Goal: Task Accomplishment & Management: Complete application form

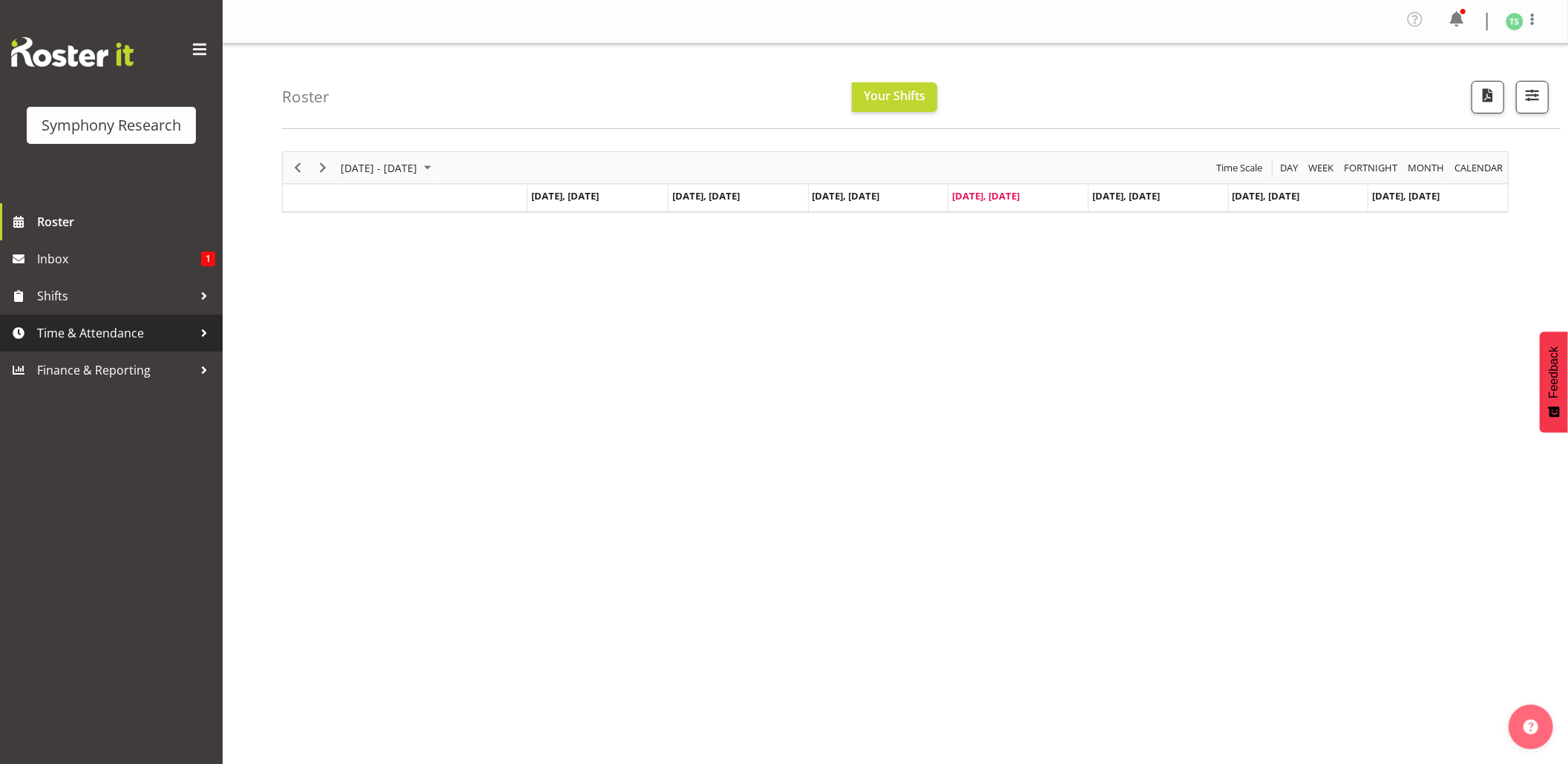
click at [104, 337] on span "Time & Attendance" at bounding box center [114, 333] width 156 height 22
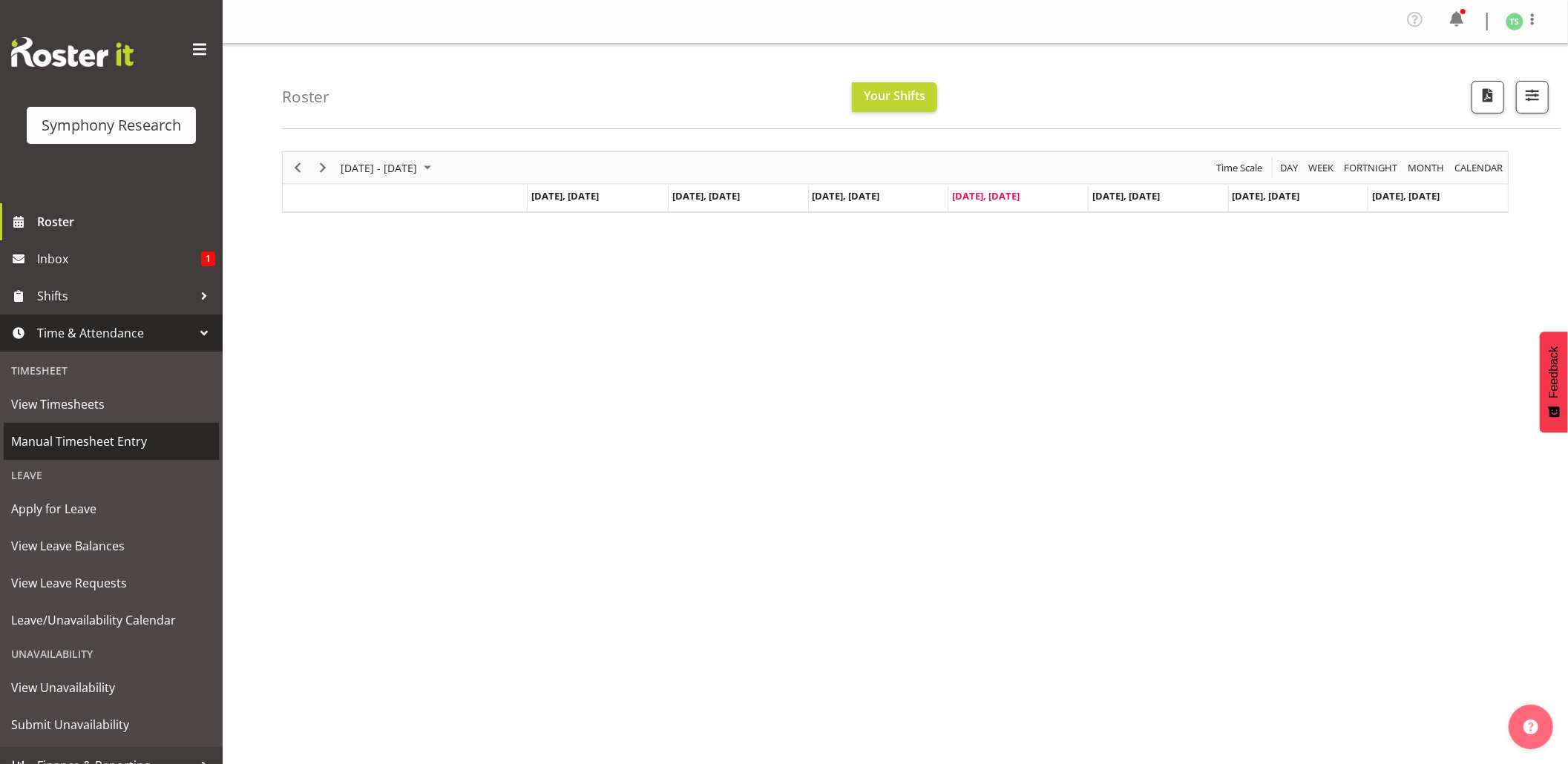
click at [63, 435] on span "Manual Timesheet Entry" at bounding box center [112, 441] width 201 height 22
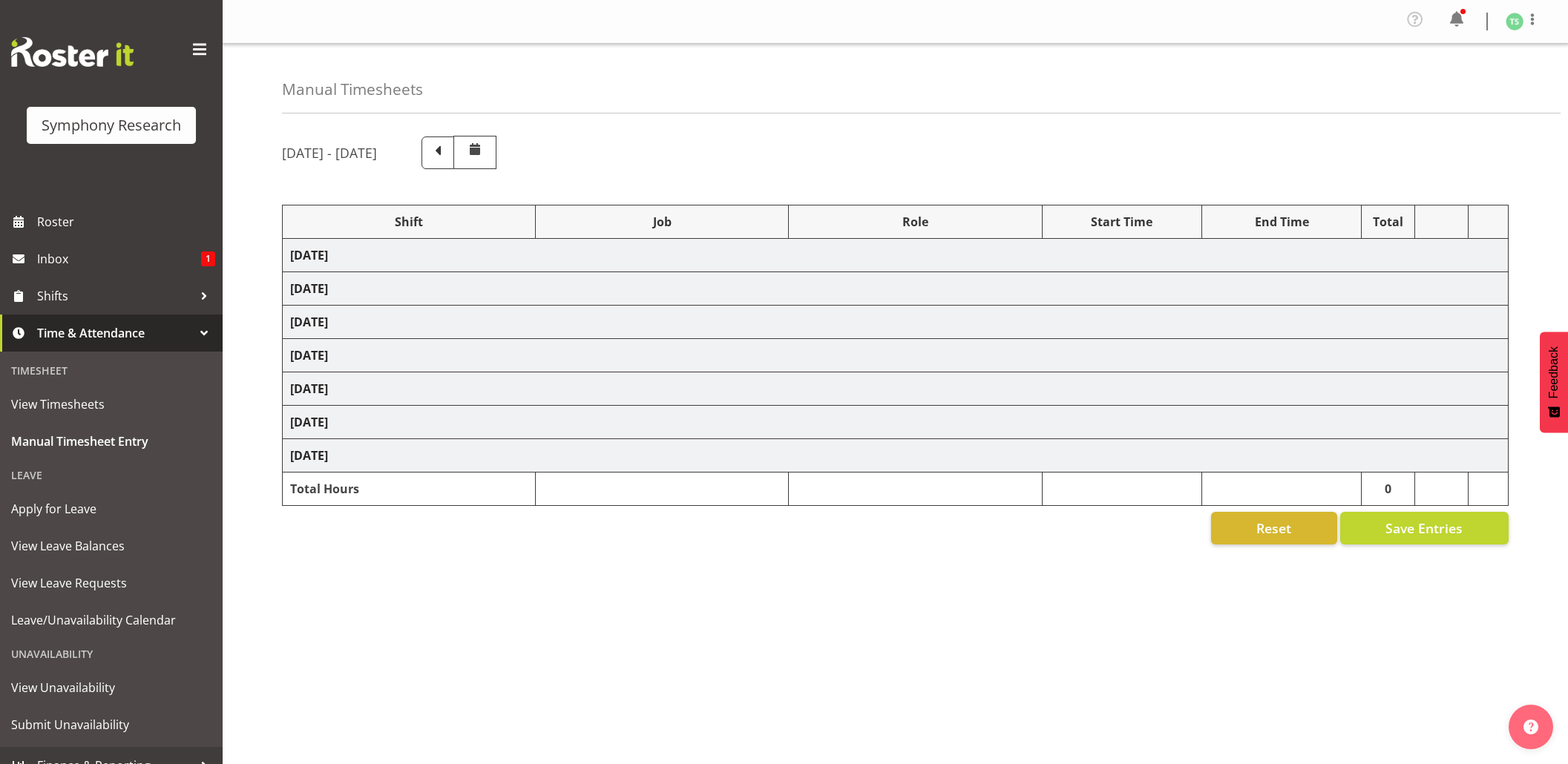
select select "26078"
select select "10576"
select select "26078"
select select "10576"
select select "47"
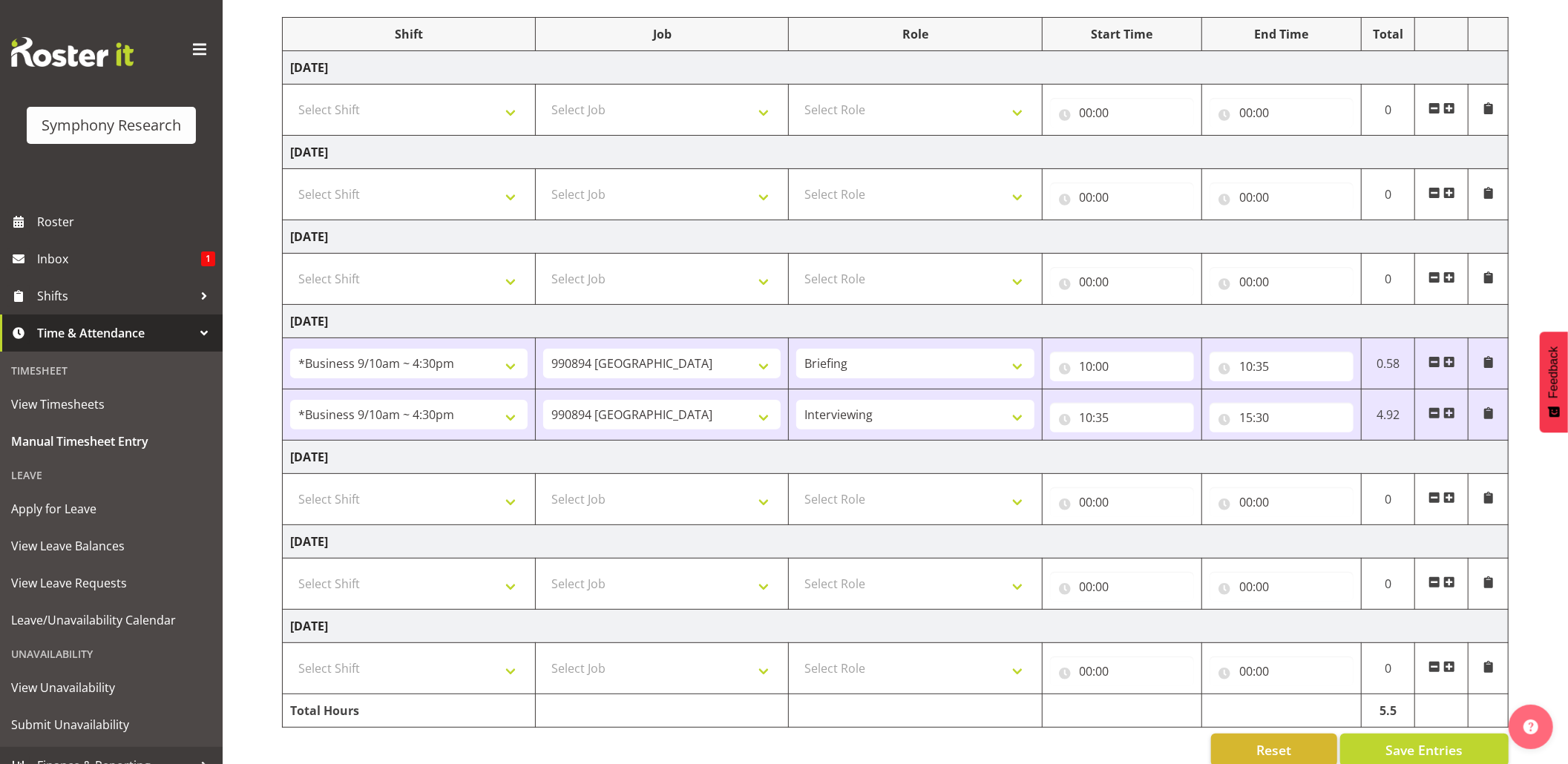
scroll to position [221, 0]
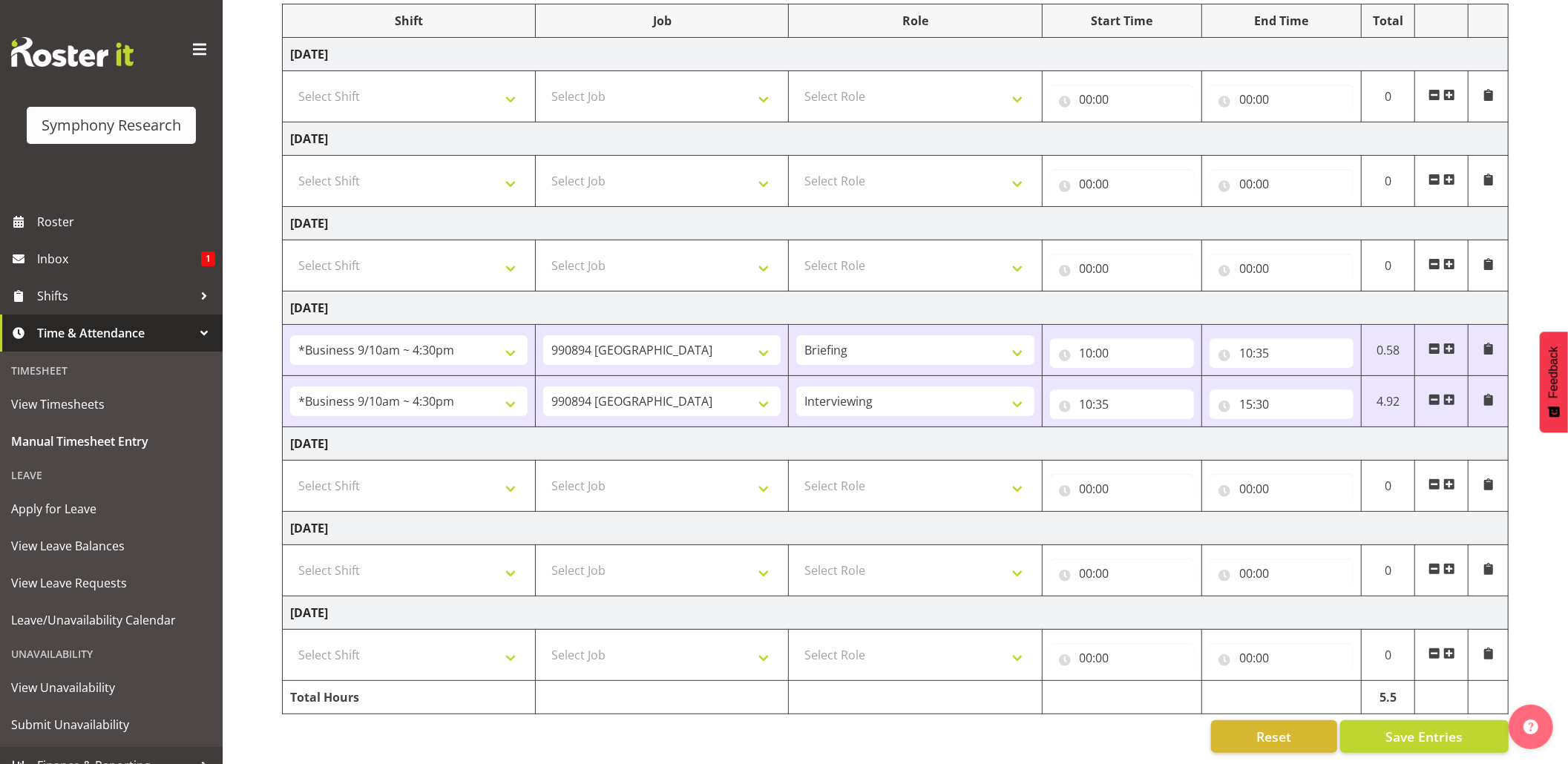
click at [1446, 394] on span at bounding box center [1449, 400] width 12 height 12
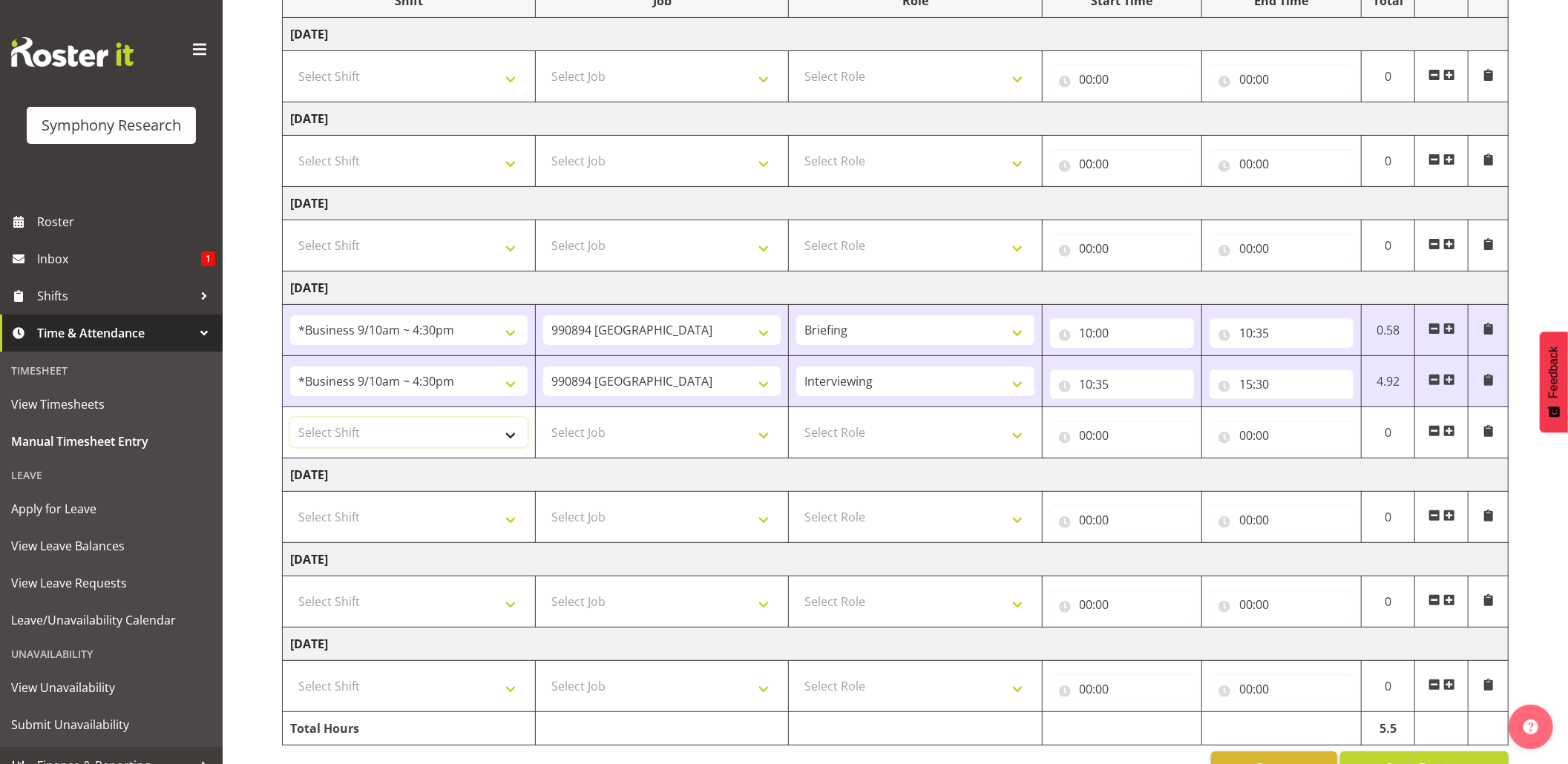
drag, startPoint x: 511, startPoint y: 436, endPoint x: 508, endPoint y: 428, distance: 8.5
click at [511, 436] on select "Select Shift !!Weekend Residential (Roster IT Shift Label) *Business 9/10am ~ 4…" at bounding box center [409, 432] width 237 height 29
select select "26078"
click at [290, 422] on select "Select Shift !!Weekend Residential (Roster IT Shift Label) *Business 9/10am ~ 4…" at bounding box center [409, 432] width 237 height 29
click at [758, 434] on select "Select Job 550060 IF Admin 553492 World Poll Aus Wave 2 Main 2025 553493 World …" at bounding box center [662, 432] width 237 height 29
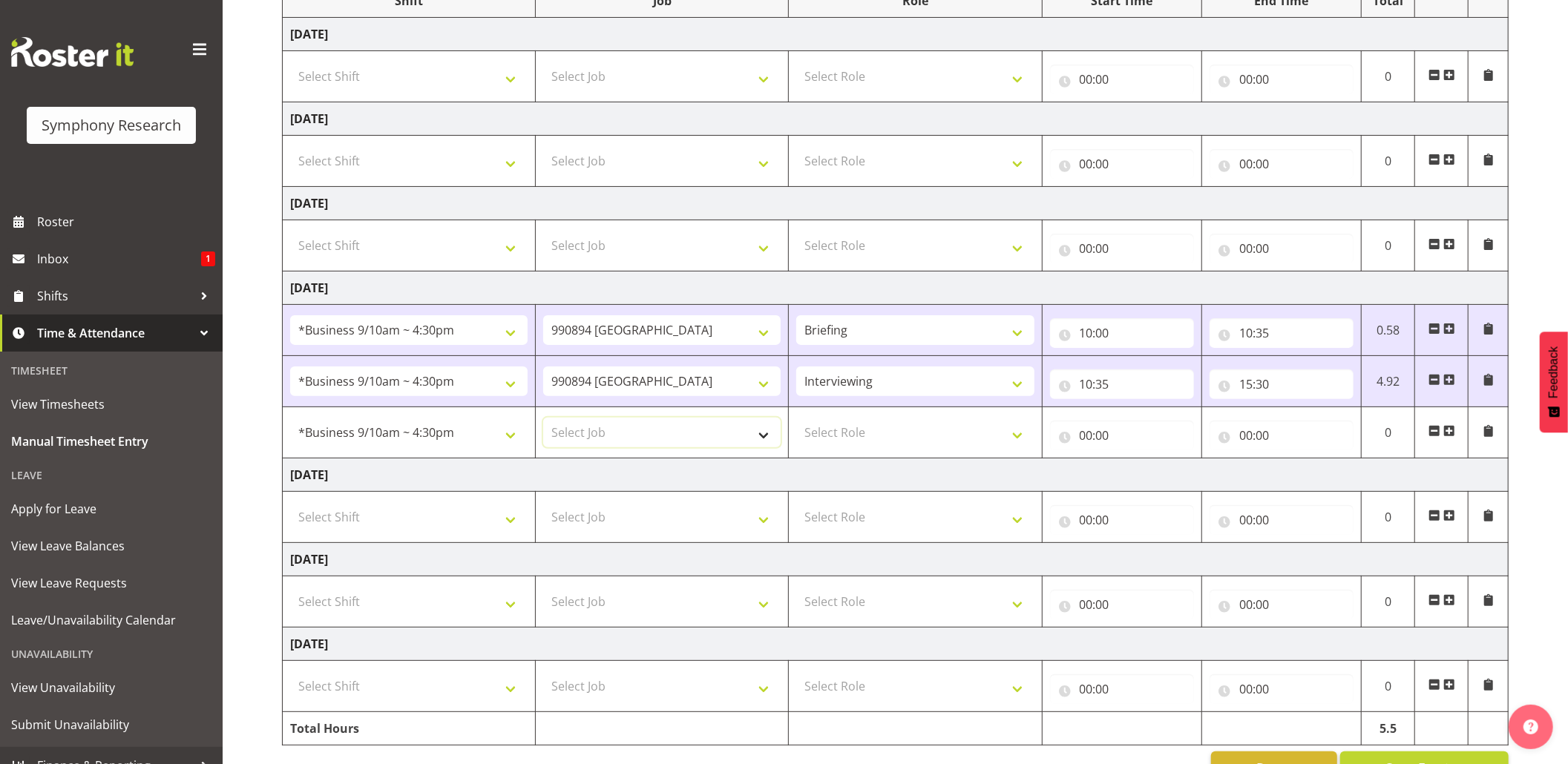
click at [773, 439] on select "Select Job 550060 IF Admin 553492 World Poll Aus Wave 2 Main 2025 553493 World …" at bounding box center [662, 432] width 237 height 29
select select "9426"
click at [543, 422] on select "Select Job 550060 IF Admin 553492 World Poll Aus Wave 2 Main 2025 553493 World …" at bounding box center [662, 432] width 237 height 29
click at [1016, 433] on select "Select Role Briefing Interviewing" at bounding box center [915, 432] width 237 height 29
select select "47"
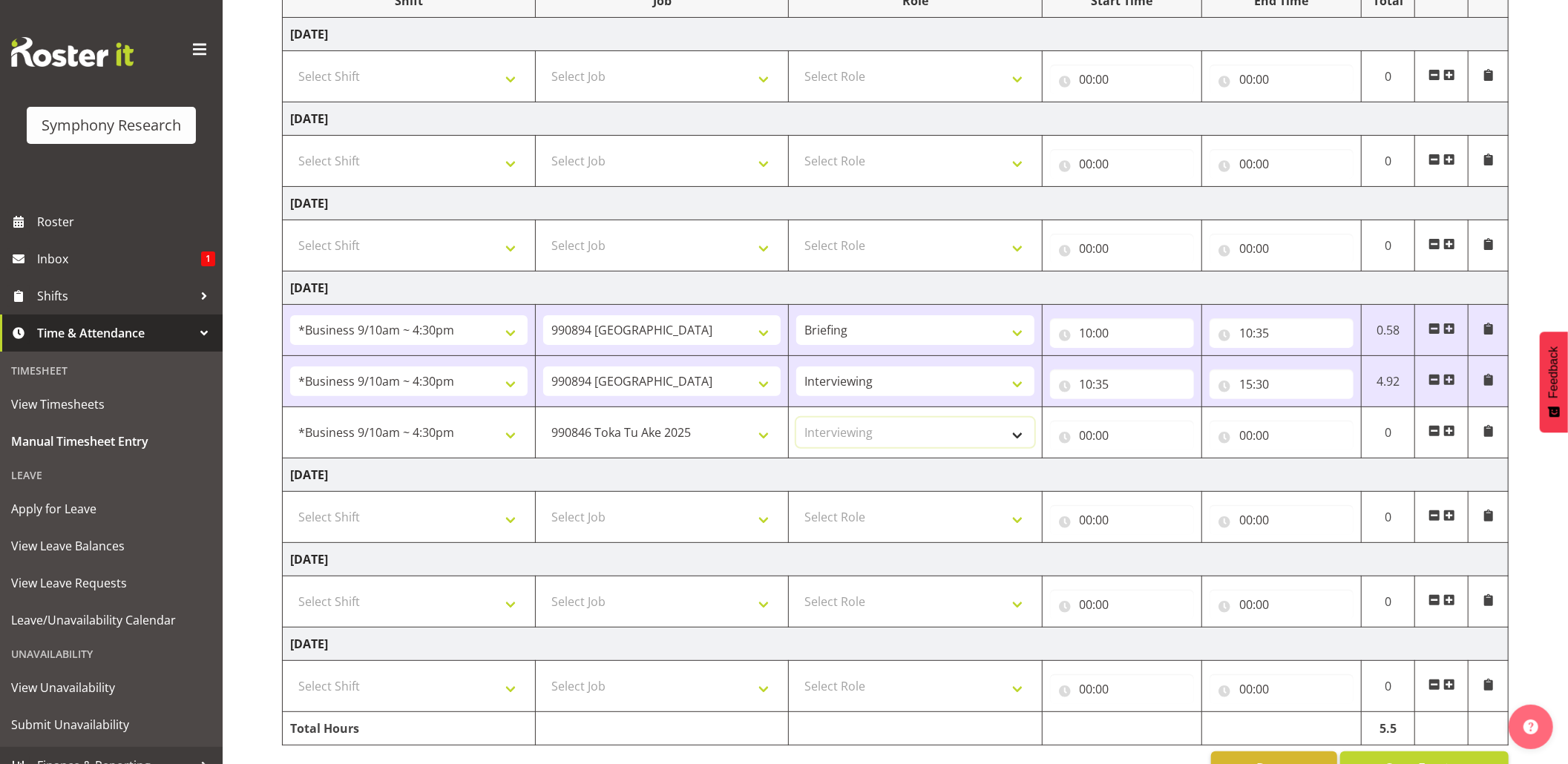
click at [796, 422] on select "Select Role Briefing Interviewing" at bounding box center [915, 432] width 237 height 29
click at [1090, 443] on input "00:00" at bounding box center [1122, 435] width 144 height 29
click at [1153, 473] on select "00 01 02 03 04 05 06 07 08 09 10 11 12 13 14 15 16 17 18 19 20 21 22 23" at bounding box center [1151, 474] width 33 height 29
select select "18"
click at [1135, 463] on select "00 01 02 03 04 05 06 07 08 09 10 11 12 13 14 15 16 17 18 19 20 21 22 23" at bounding box center [1151, 474] width 33 height 29
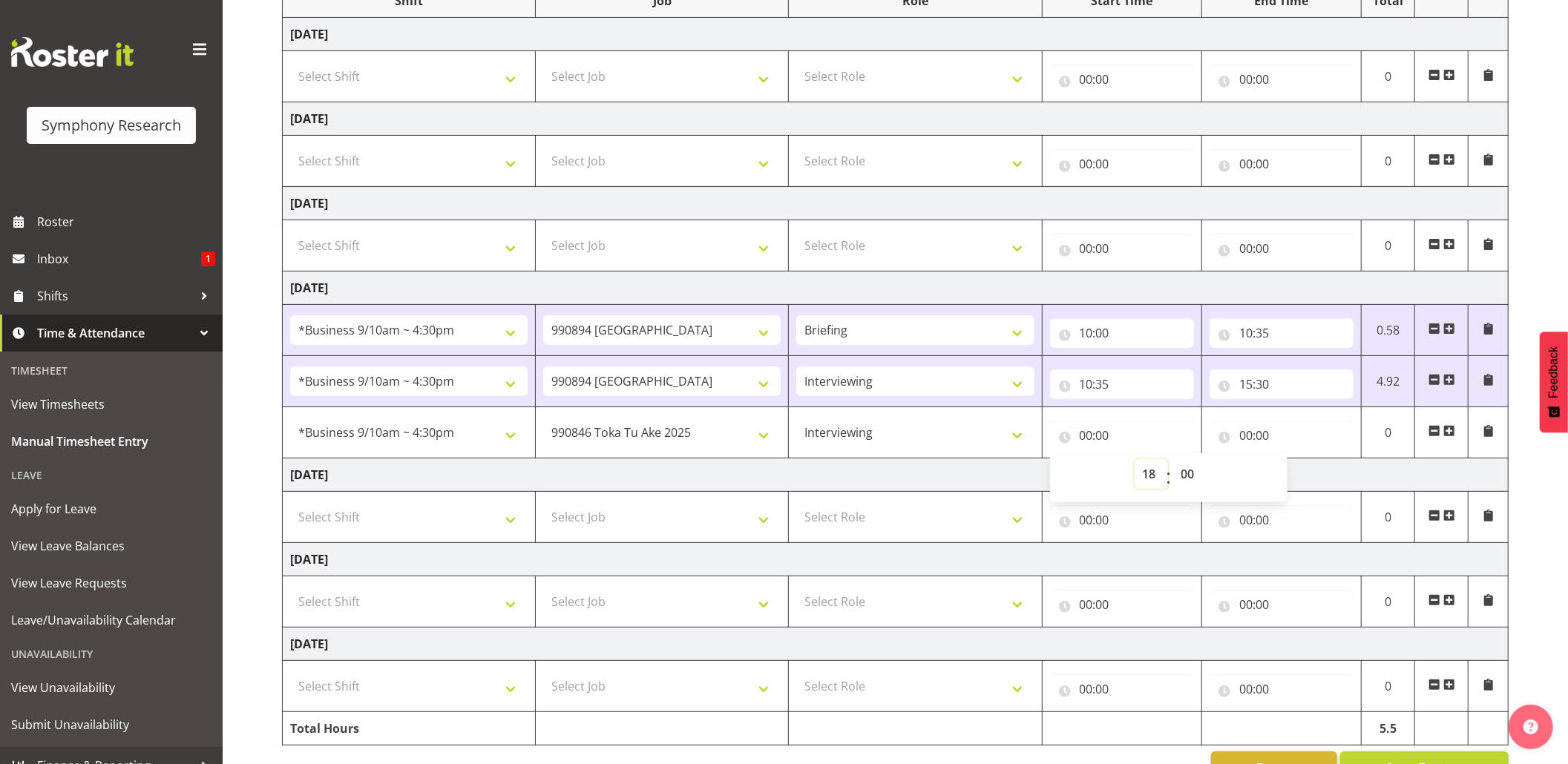
type input "18:00"
click at [1105, 436] on input "18:00" at bounding box center [1122, 435] width 144 height 29
click at [1192, 487] on select "00 01 02 03 04 05 06 07 08 09 10 11 12 13 14 15 16 17 18 19 20 21 22 23 24 25 2…" at bounding box center [1189, 474] width 33 height 29
click at [1238, 440] on input "00:00" at bounding box center [1282, 435] width 144 height 29
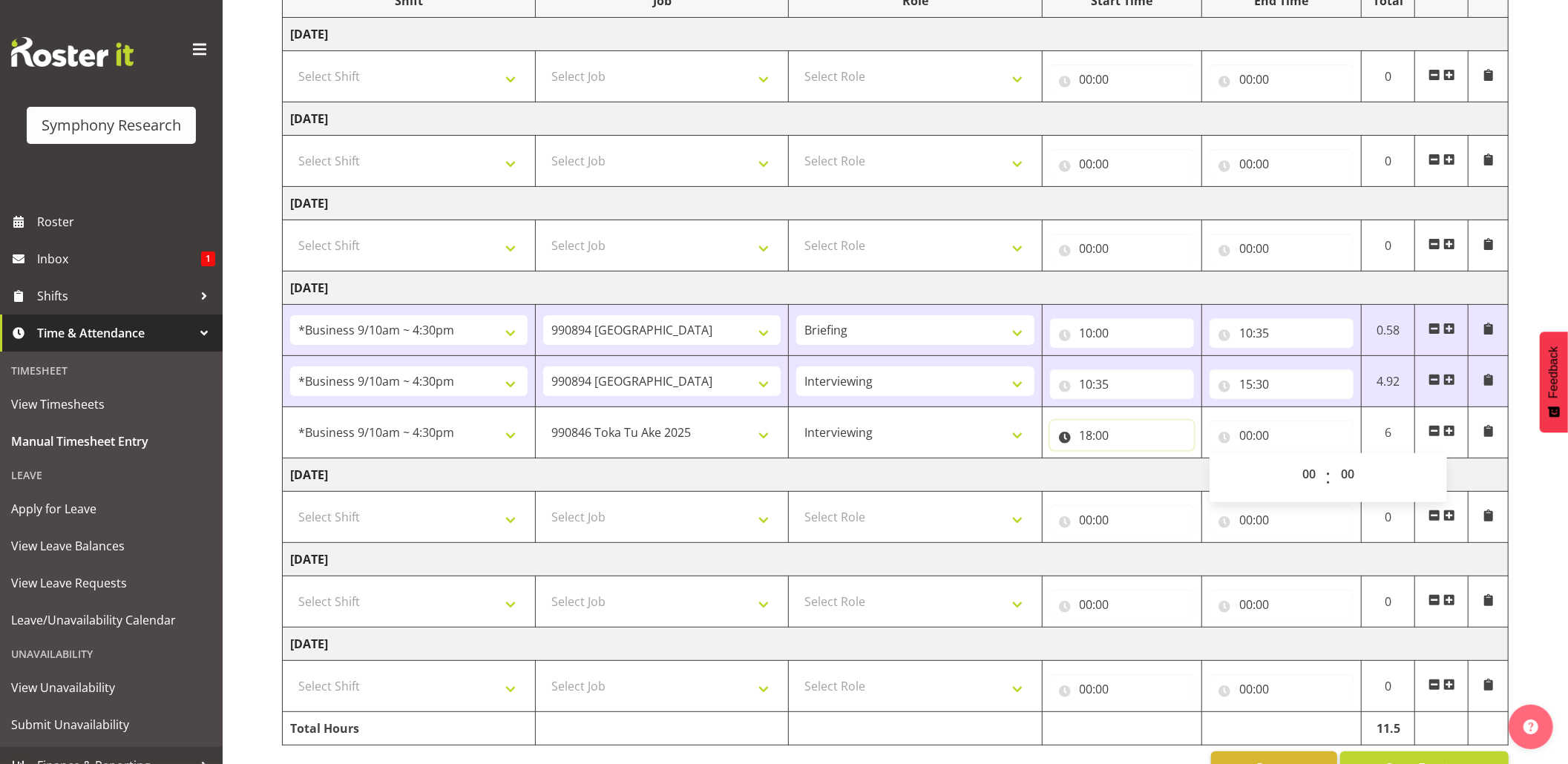
click at [1109, 435] on input "18:00" at bounding box center [1122, 435] width 144 height 29
click at [1103, 437] on input "18:00" at bounding box center [1122, 435] width 144 height 29
click at [1192, 481] on select "00 01 02 03 04 05 06 07 08 09 10 11 12 13 14 15 16 17 18 19 20 21 22 23 24 25 2…" at bounding box center [1189, 474] width 33 height 29
select select "35"
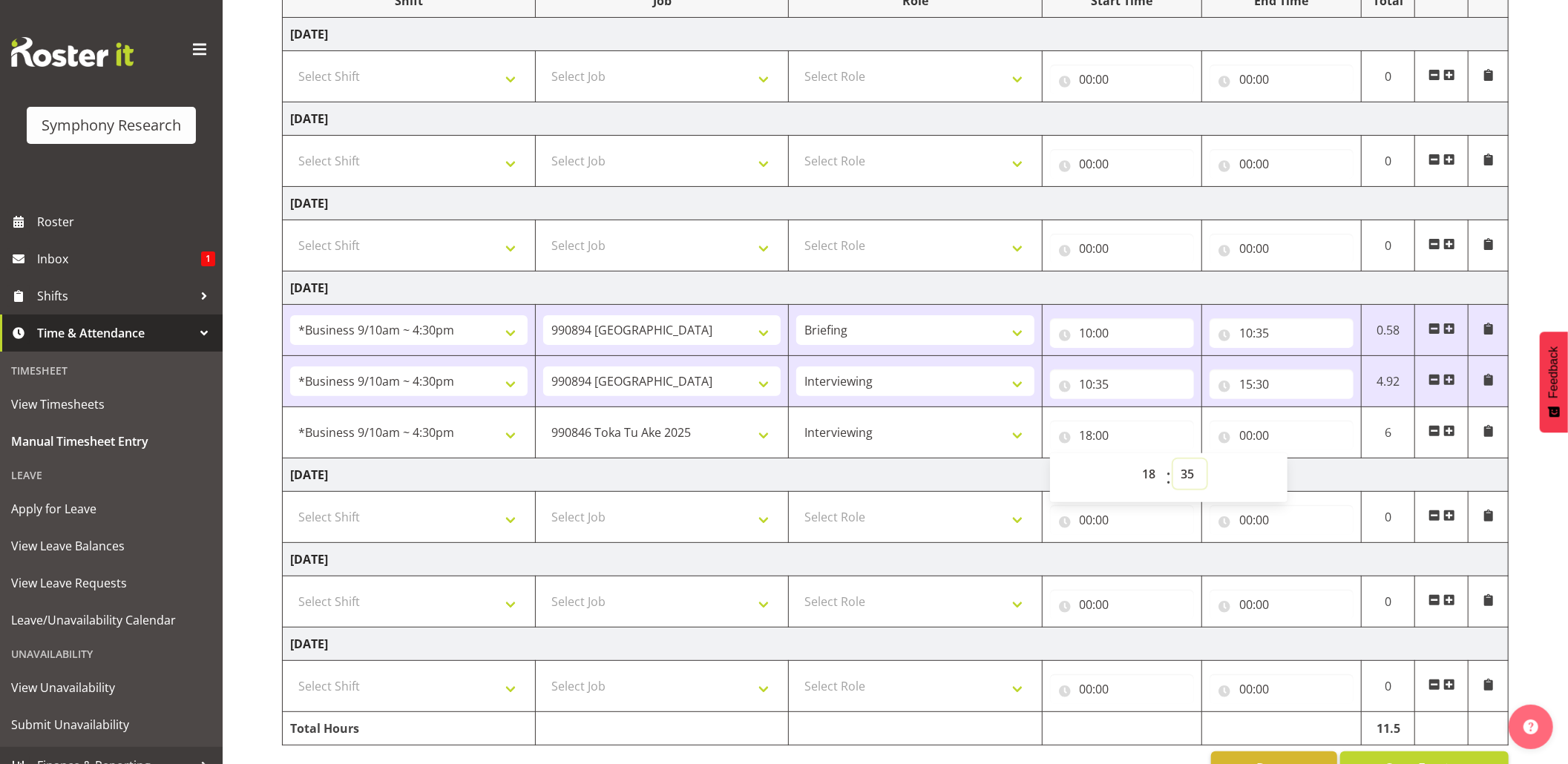
click at [1173, 463] on select "00 01 02 03 04 05 06 07 08 09 10 11 12 13 14 15 16 17 18 19 20 21 22 23 24 25 2…" at bounding box center [1189, 474] width 33 height 29
type input "18:35"
click at [1242, 435] on input "00:00" at bounding box center [1282, 435] width 144 height 29
click at [1299, 473] on select "00 01 02 03 04 05 06 07 08 09 10 11 12 13 14 15 16 17 18 19 20 21 22 23" at bounding box center [1311, 474] width 33 height 29
select select "18"
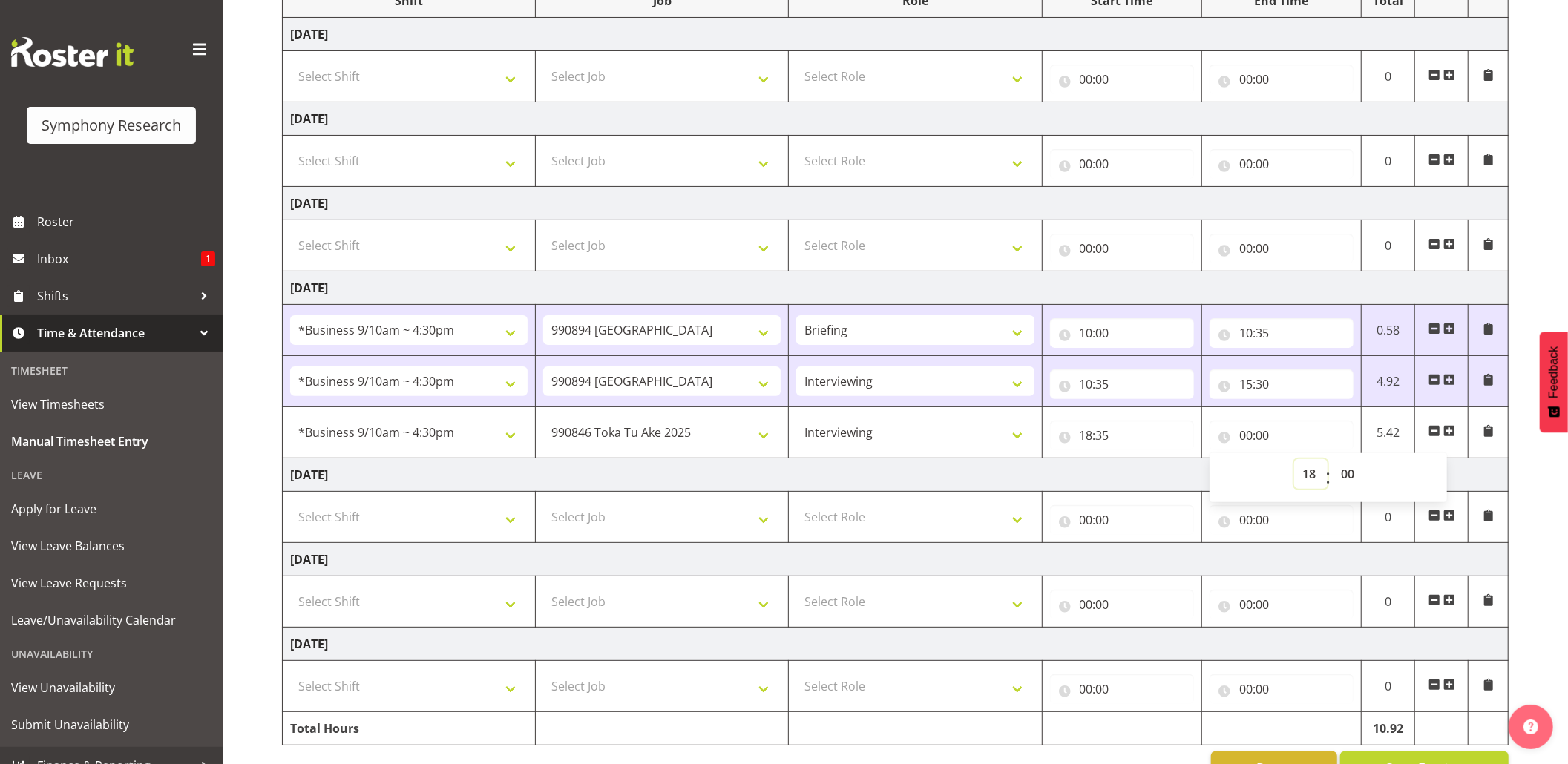
click at [1295, 463] on select "00 01 02 03 04 05 06 07 08 09 10 11 12 13 14 15 16 17 18 19 20 21 22 23" at bounding box center [1311, 474] width 33 height 29
type input "18:00"
click at [1259, 435] on input "18:00" at bounding box center [1282, 435] width 144 height 29
click at [1260, 435] on input "18:00" at bounding box center [1282, 435] width 144 height 29
click at [1348, 479] on select "00 01 02 03 04 05 06 07 08 09 10 11 12 13 14 15 16 17 18 19 20 21 22 23 24 25 2…" at bounding box center [1349, 474] width 33 height 29
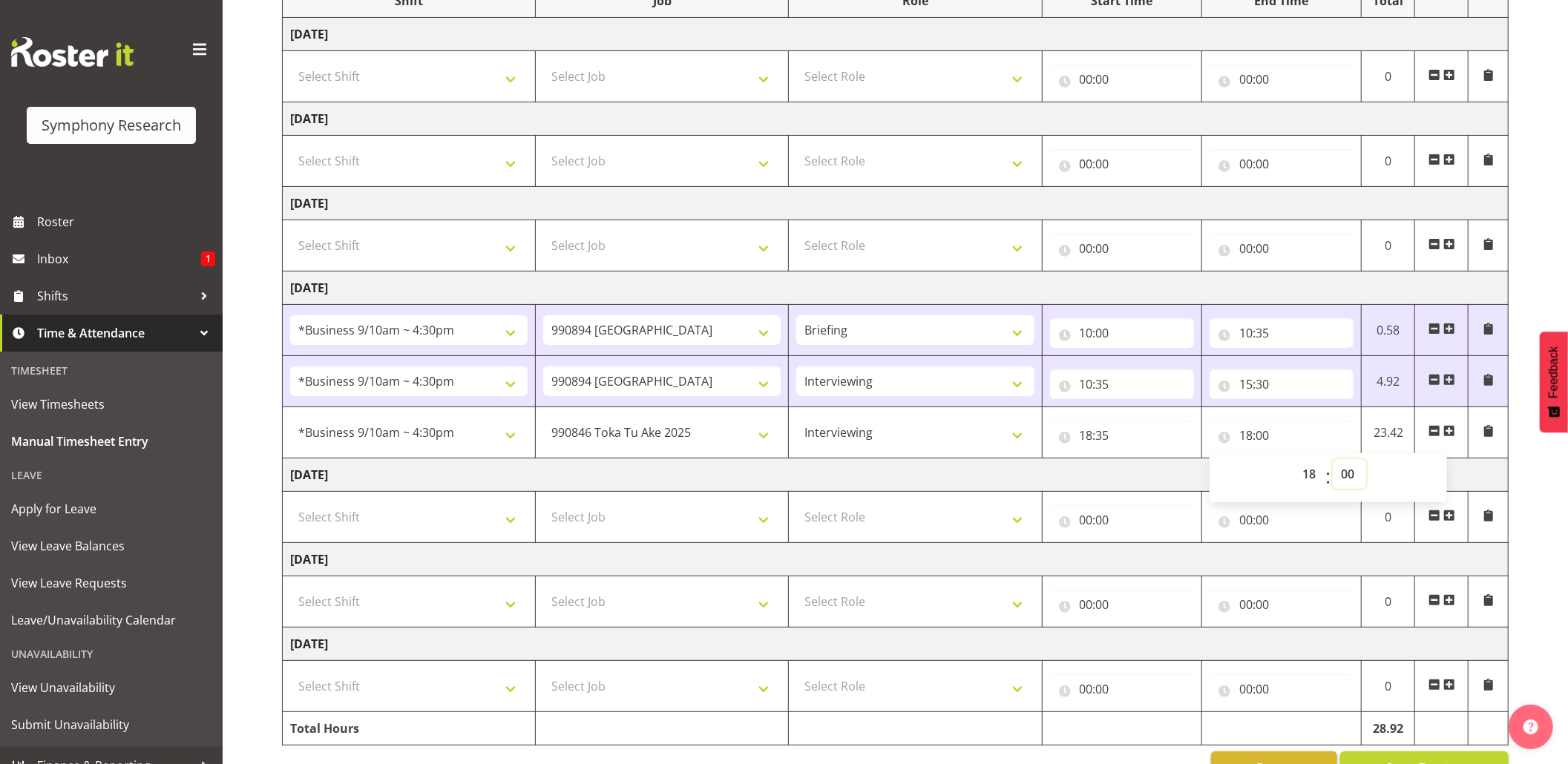
select select "35"
click at [1333, 463] on select "00 01 02 03 04 05 06 07 08 09 10 11 12 13 14 15 16 17 18 19 20 21 22 23 24 25 2…" at bounding box center [1349, 474] width 33 height 29
type input "18:35"
click at [1272, 440] on input "18:35" at bounding box center [1282, 435] width 144 height 29
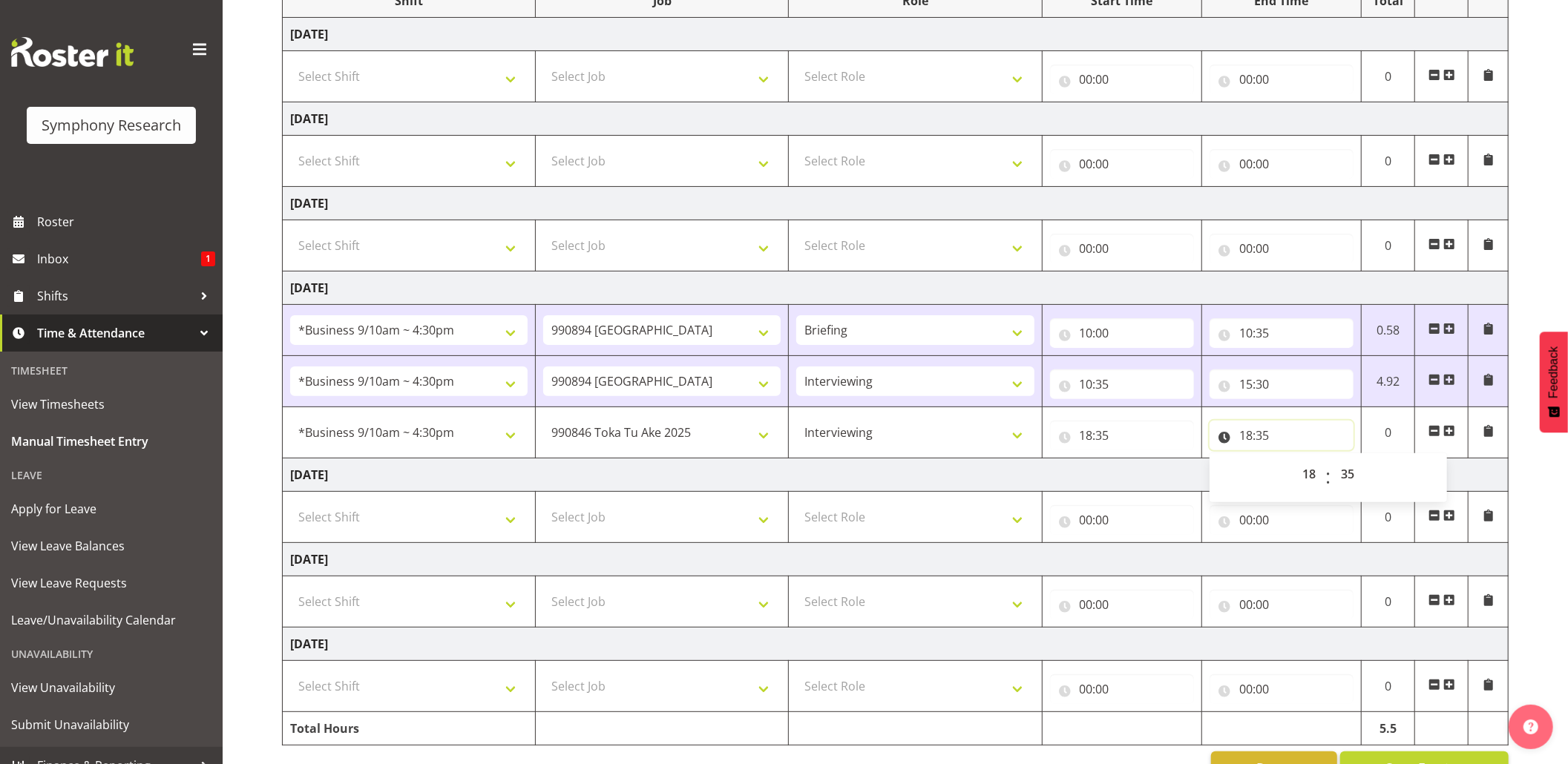
click at [1260, 440] on input "18:35" at bounding box center [1282, 435] width 144 height 29
click at [1268, 439] on input "18:35" at bounding box center [1282, 435] width 144 height 29
click at [1344, 469] on select "00 01 02 03 04 05 06 07 08 09 10 11 12 13 14 15 16 17 18 19 20 21 22 23 24 25 2…" at bounding box center [1349, 474] width 33 height 29
select select "40"
click at [1333, 463] on select "00 01 02 03 04 05 06 07 08 09 10 11 12 13 14 15 16 17 18 19 20 21 22 23 24 25 2…" at bounding box center [1349, 474] width 33 height 29
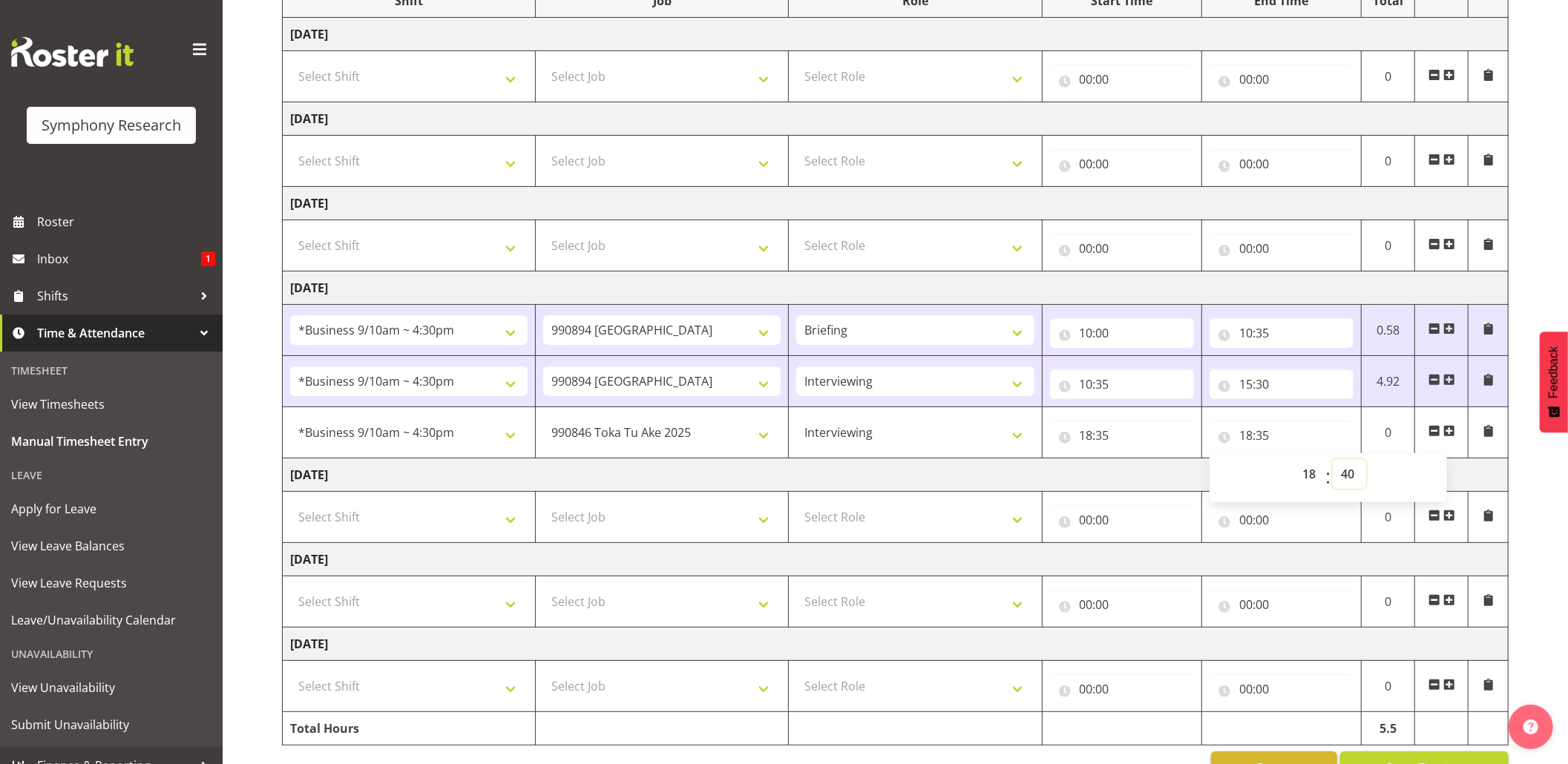
type input "18:40"
click at [1452, 435] on span at bounding box center [1449, 431] width 12 height 12
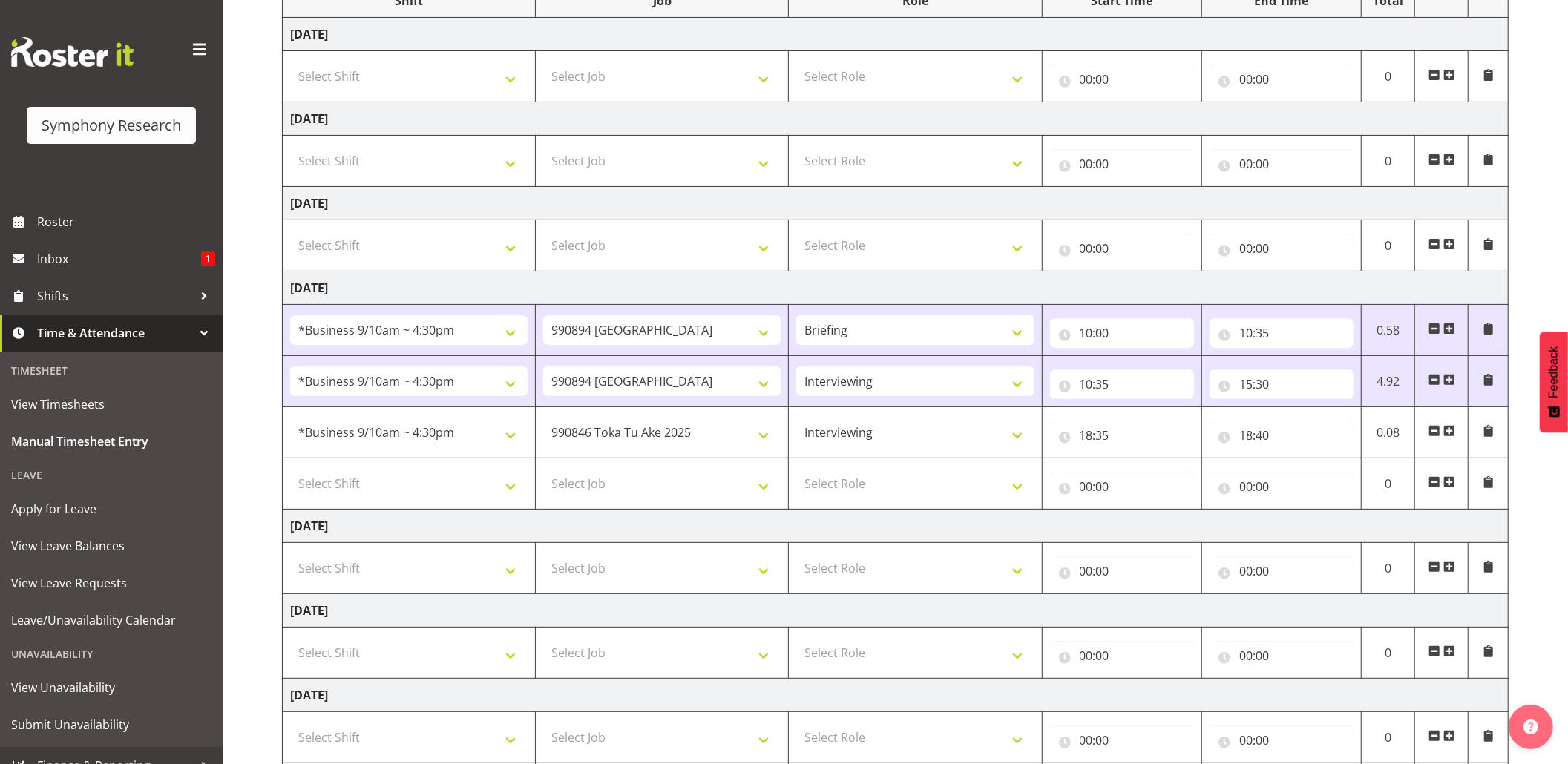
click at [536, 494] on td "Select Job 550060 IF Admin 553492 World Poll Aus Wave 2 Main 2025 553493 World …" at bounding box center [662, 484] width 253 height 51
click at [530, 497] on td "Select Shift !!Weekend Residential (Roster IT Shift Label) *Business 9/10am ~ 4…" at bounding box center [410, 484] width 253 height 51
click at [527, 498] on span "Select Shift !!Weekend Residential (Roster IT Shift Label) *Business 9/10am ~ 4…" at bounding box center [409, 484] width 237 height 29
click at [518, 494] on select "Select Shift !!Weekend Residential (Roster IT Shift Label) *Business 9/10am ~ 4…" at bounding box center [409, 484] width 237 height 29
select select "56692"
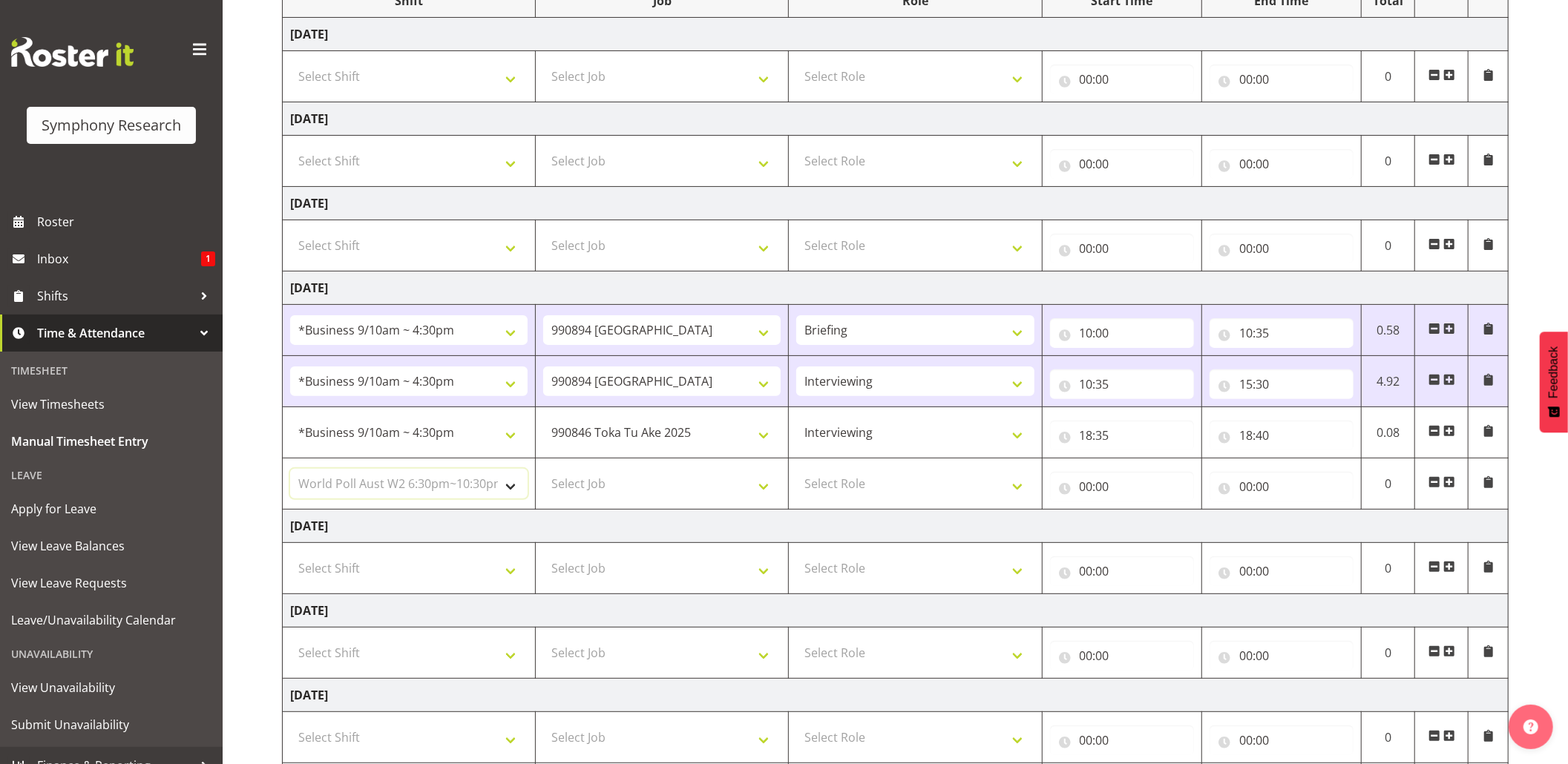
click at [290, 473] on select "Select Shift !!Weekend Residential (Roster IT Shift Label) *Business 9/10am ~ 4…" at bounding box center [409, 484] width 237 height 29
click at [764, 490] on select "Select Job 550060 IF Admin 553492 World Poll Aus Wave 2 Main 2025 553493 World …" at bounding box center [662, 484] width 237 height 29
click at [764, 492] on select "Select Job 550060 IF Admin 553492 World Poll Aus Wave 2 Main 2025 553493 World …" at bounding box center [662, 484] width 237 height 29
select select "10499"
click at [543, 473] on select "Select Job 550060 IF Admin 553492 World Poll Aus Wave 2 Main 2025 553493 World …" at bounding box center [662, 484] width 237 height 29
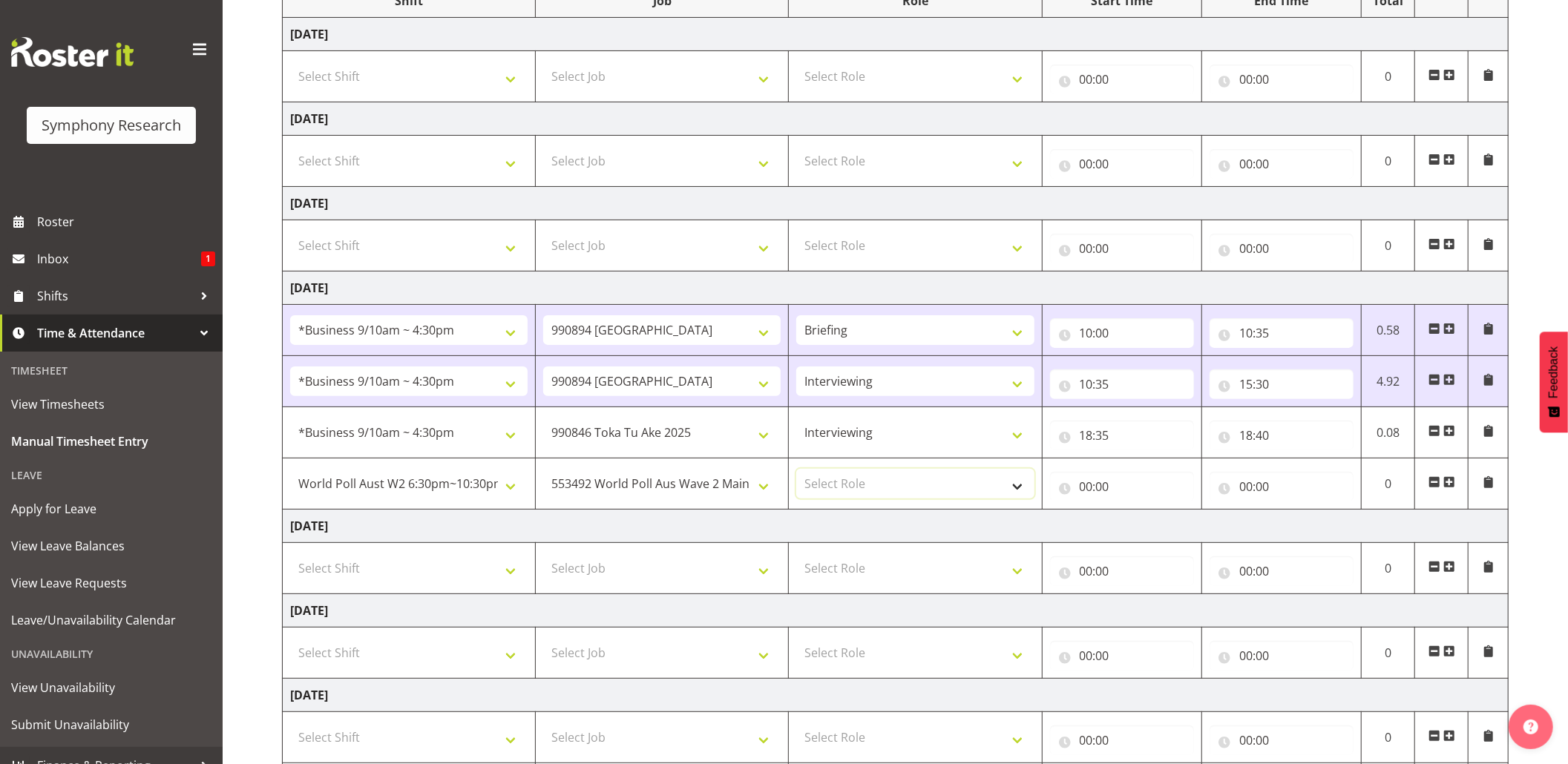
click at [1024, 491] on select "Select Role Briefing Interviewing" at bounding box center [915, 484] width 237 height 29
select select "47"
click at [796, 473] on select "Select Role Briefing Interviewing" at bounding box center [915, 484] width 237 height 29
click at [1084, 490] on input "00:00" at bounding box center [1122, 487] width 144 height 29
click at [1152, 522] on select "00 01 02 03 04 05 06 07 08 09 10 11 12 13 14 15 16 17 18 19 20 21 22 23" at bounding box center [1151, 525] width 33 height 29
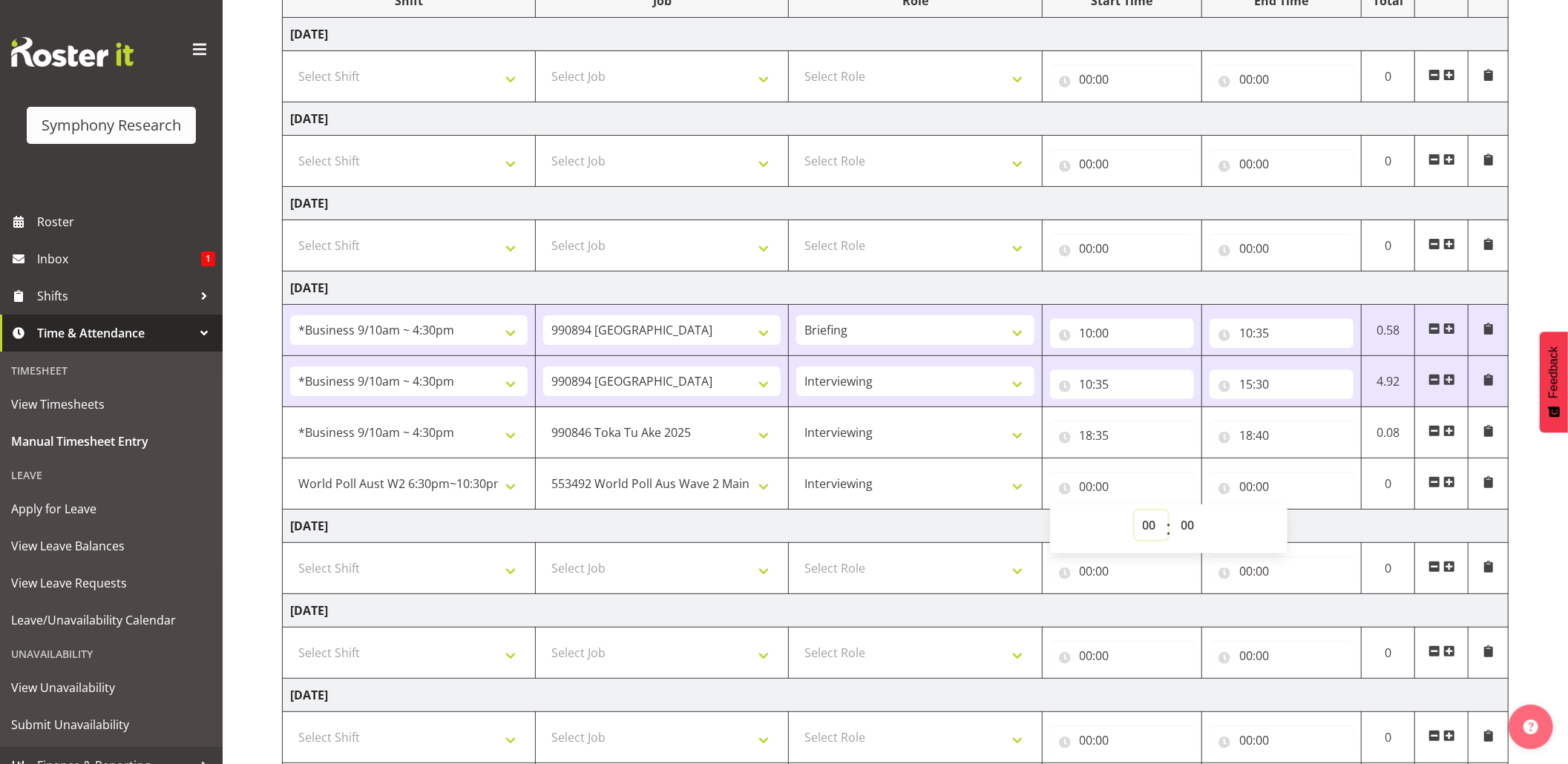
select select "18"
click at [1135, 514] on select "00 01 02 03 04 05 06 07 08 09 10 11 12 13 14 15 16 17 18 19 20 21 22 23" at bounding box center [1151, 525] width 33 height 29
type input "18:00"
click at [1108, 485] on input "18:00" at bounding box center [1122, 487] width 144 height 29
click at [1105, 487] on input "18:00" at bounding box center [1122, 487] width 144 height 29
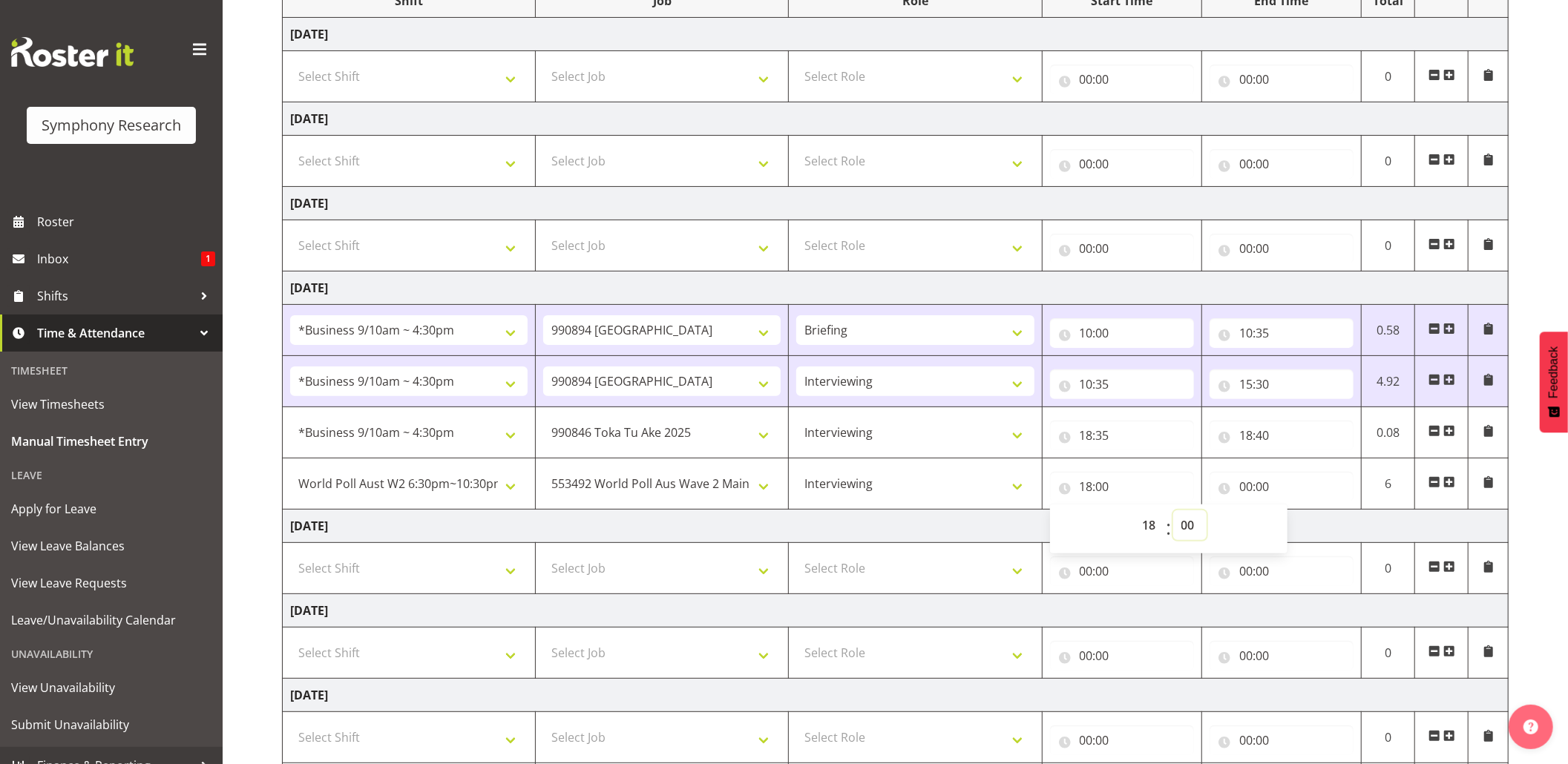
click at [1186, 528] on select "00 01 02 03 04 05 06 07 08 09 10 11 12 13 14 15 16 17 18 19 20 21 22 23 24 25 2…" at bounding box center [1189, 525] width 33 height 29
select select "40"
click at [1173, 514] on select "00 01 02 03 04 05 06 07 08 09 10 11 12 13 14 15 16 17 18 19 20 21 22 23 24 25 2…" at bounding box center [1189, 525] width 33 height 29
type input "18:40"
click at [1247, 490] on input "00:00" at bounding box center [1282, 487] width 144 height 29
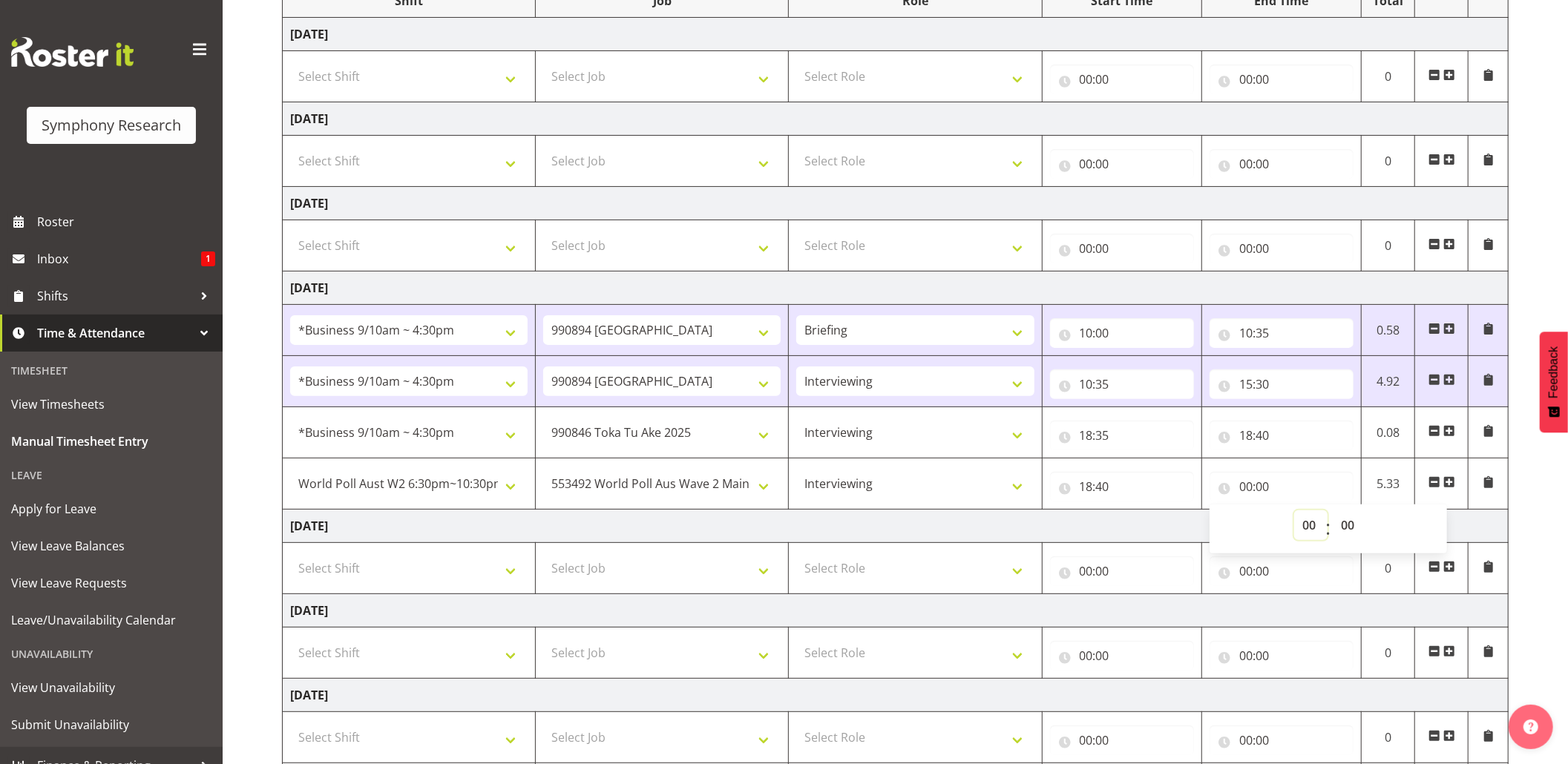
click at [1304, 532] on select "00 01 02 03 04 05 06 07 08 09 10 11 12 13 14 15 16 17 18 19 20 21 22 23" at bounding box center [1311, 525] width 33 height 29
click at [1250, 482] on input "00:00" at bounding box center [1282, 487] width 144 height 29
click at [1246, 484] on input "00:00" at bounding box center [1282, 487] width 144 height 29
click at [1242, 492] on input "00:00" at bounding box center [1282, 487] width 144 height 29
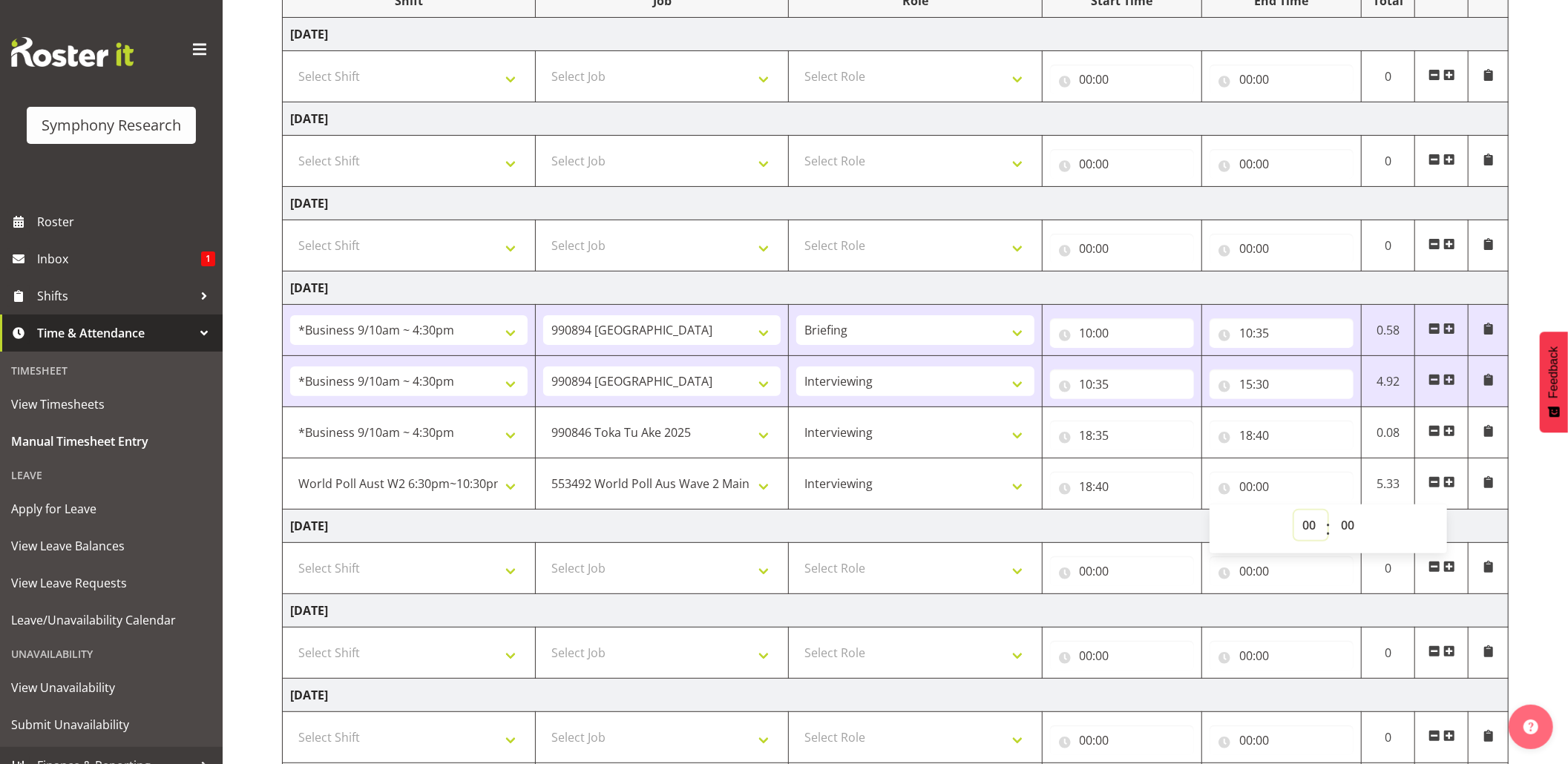
click at [1322, 523] on select "00 01 02 03 04 05 06 07 08 09 10 11 12 13 14 15 16 17 18 19 20 21 22 23" at bounding box center [1311, 525] width 33 height 29
select select "10"
click at [1295, 514] on select "00 01 02 03 04 05 06 07 08 09 10 11 12 13 14 15 16 17 18 19 20 21 22 23" at bounding box center [1311, 525] width 33 height 29
type input "10:00"
click at [1257, 488] on input "10:00" at bounding box center [1282, 487] width 144 height 29
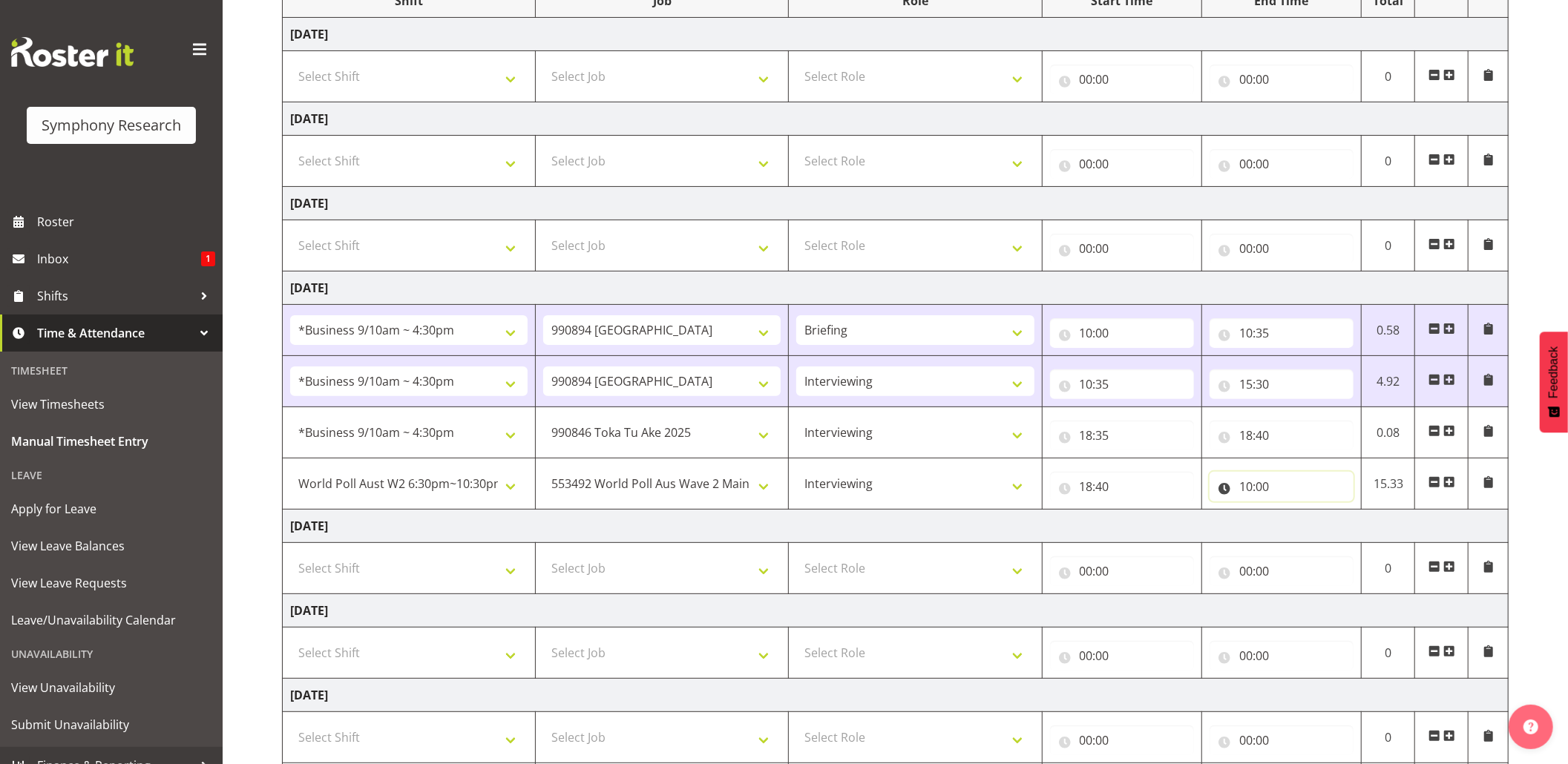
click at [1257, 488] on input "10:00" at bounding box center [1282, 487] width 144 height 29
click at [1337, 523] on select "00 01 02 03 04 05 06 07 08 09 10 11 12 13 14 15 16 17 18 19 20 21 22 23 24 25 2…" at bounding box center [1349, 525] width 33 height 29
select select "30"
click at [1333, 514] on select "00 01 02 03 04 05 06 07 08 09 10 11 12 13 14 15 16 17 18 19 20 21 22 23 24 25 2…" at bounding box center [1349, 525] width 33 height 29
type input "10:30"
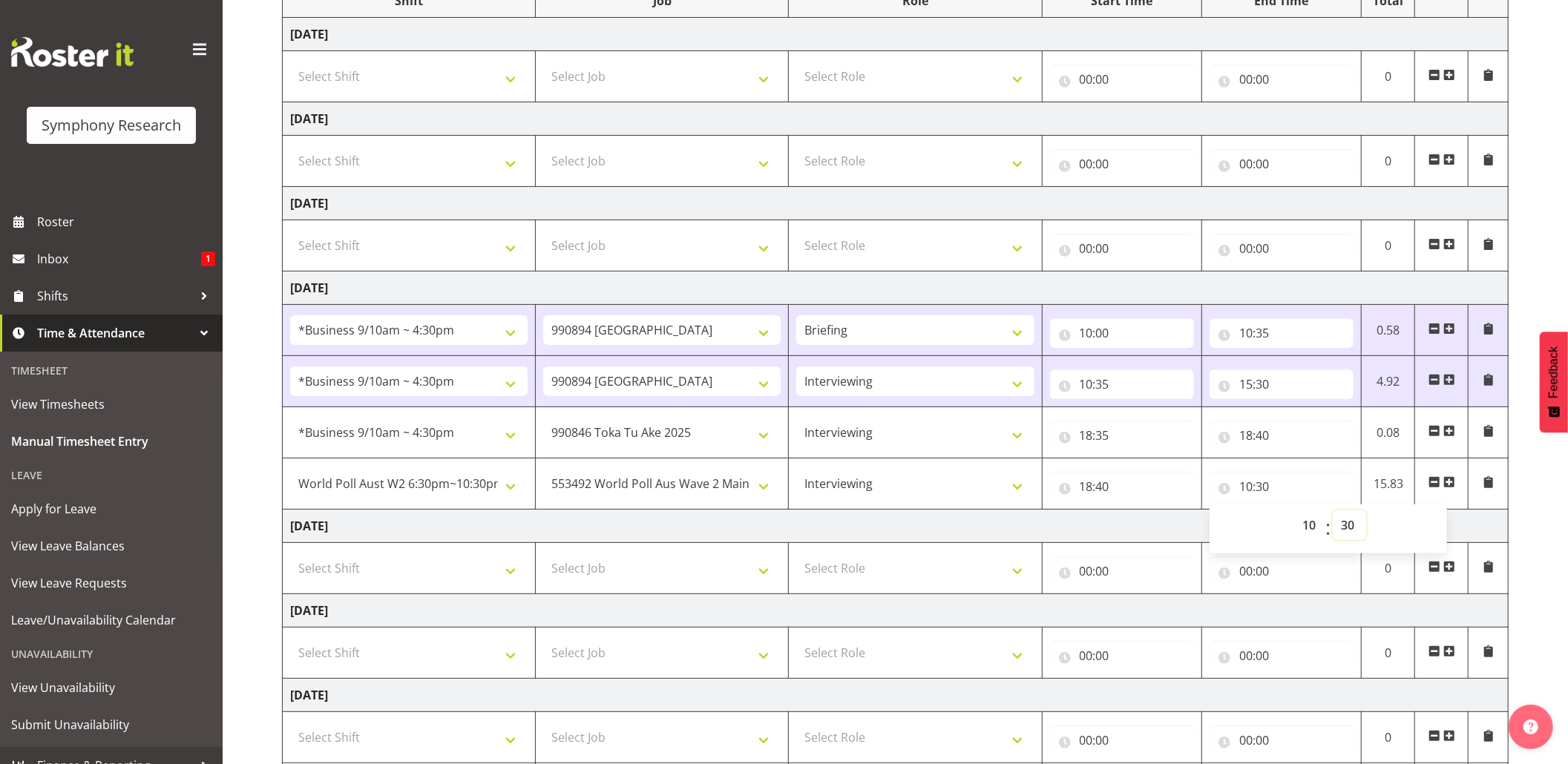
scroll to position [325, 0]
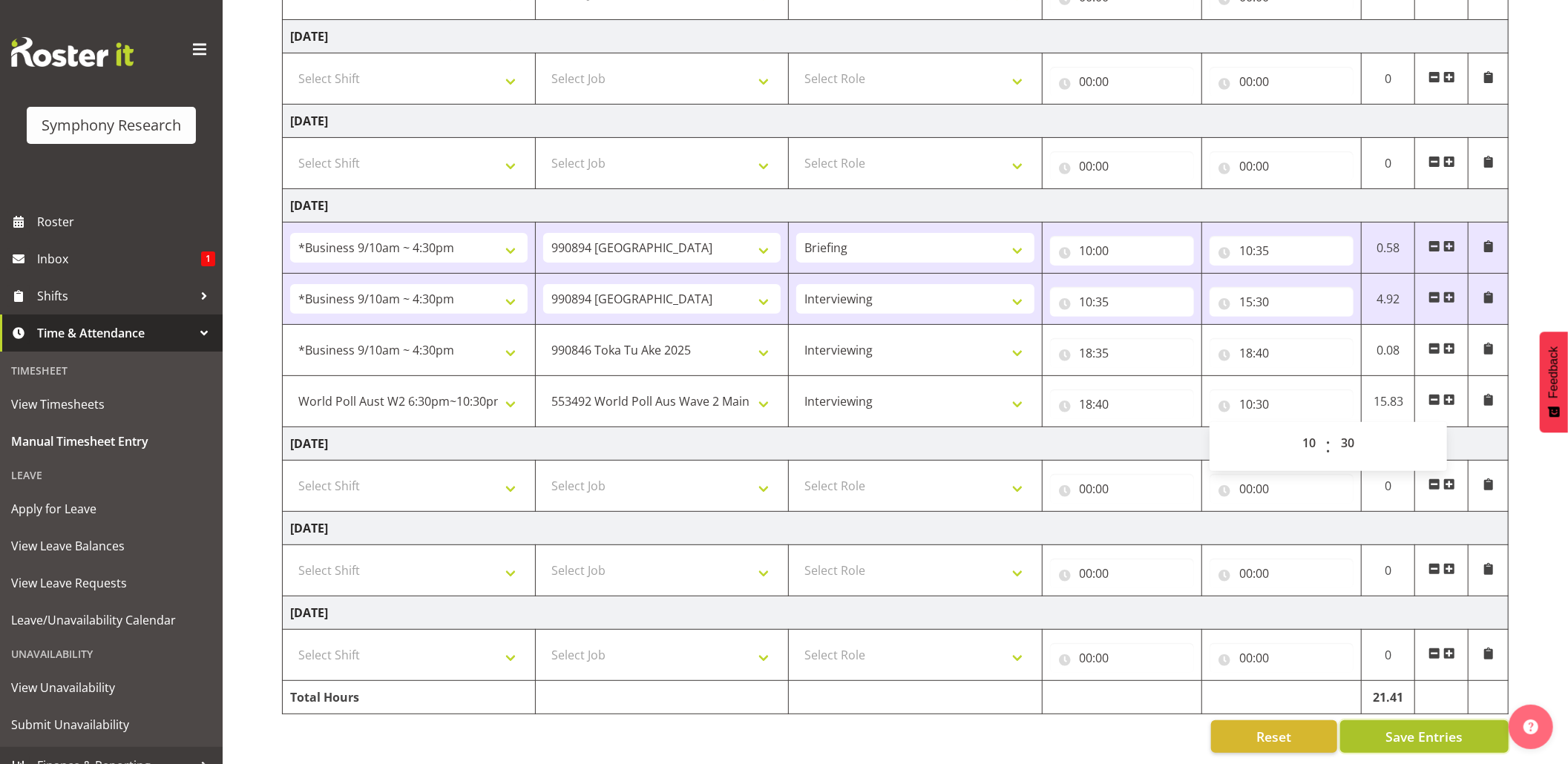
click at [1379, 725] on button "Save Entries" at bounding box center [1424, 736] width 169 height 33
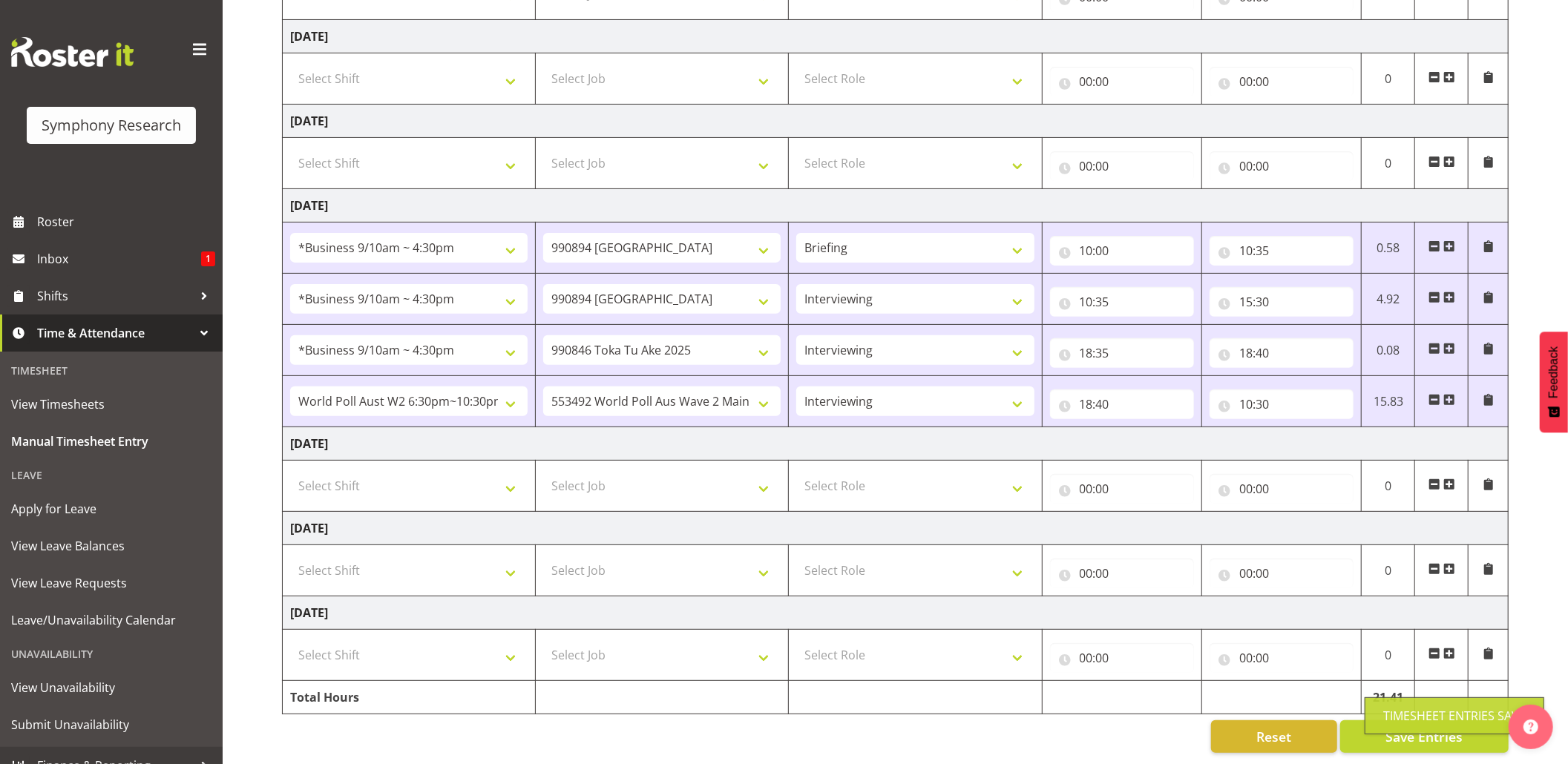
click at [1402, 716] on div "Timesheet Entries Save" at bounding box center [1455, 716] width 143 height 18
click at [1255, 395] on input "10:30" at bounding box center [1282, 404] width 144 height 29
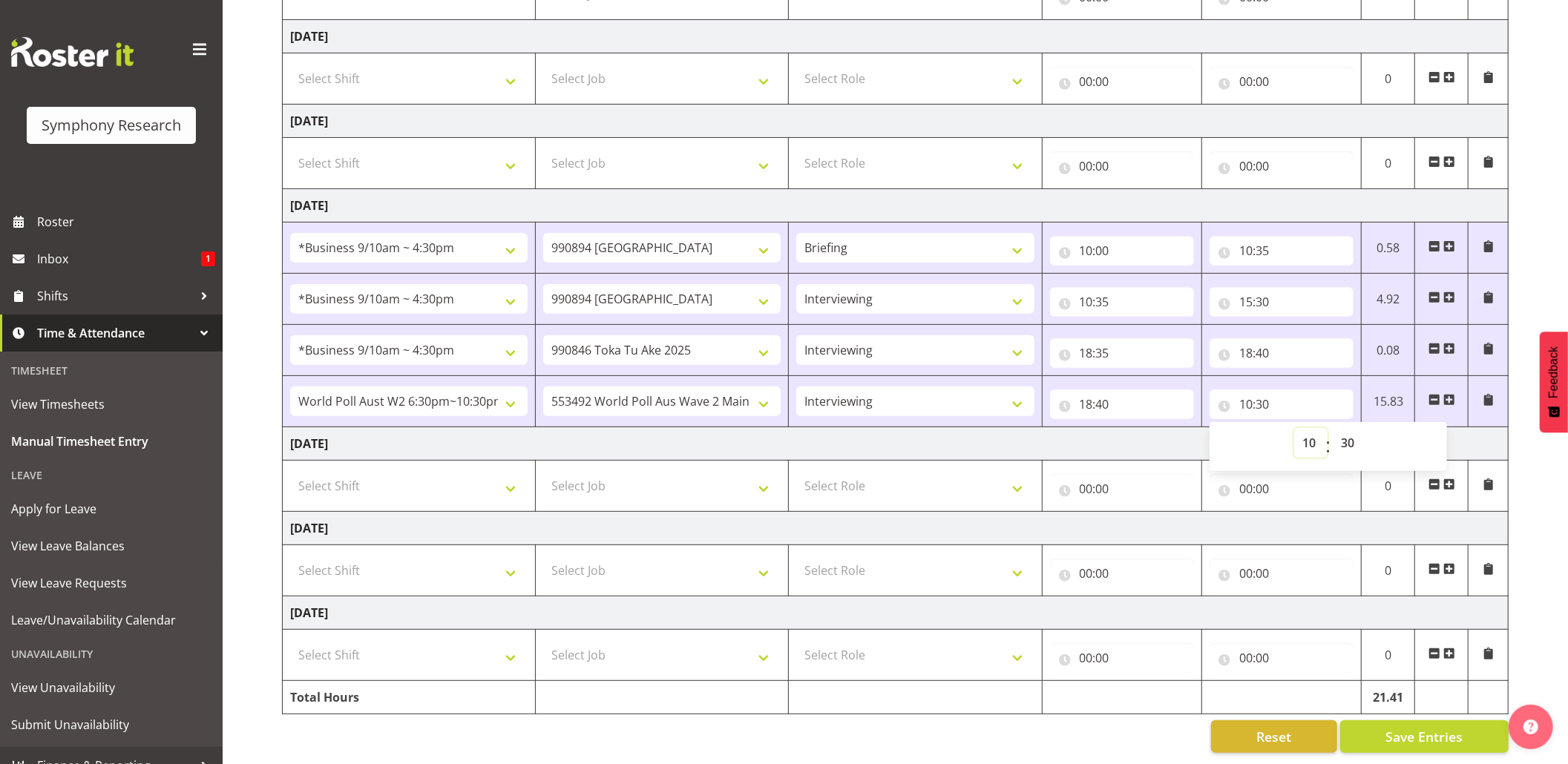
click at [1309, 428] on select "00 01 02 03 04 05 06 07 08 09 10 11 12 13 14 15 16 17 18 19 20 21 22 23" at bounding box center [1311, 443] width 33 height 29
select select "21"
click at [1295, 428] on select "00 01 02 03 04 05 06 07 08 09 10 11 12 13 14 15 16 17 18 19 20 21 22 23" at bounding box center [1311, 443] width 33 height 29
type input "21:30"
click at [1398, 720] on button "Save Entries" at bounding box center [1424, 736] width 169 height 33
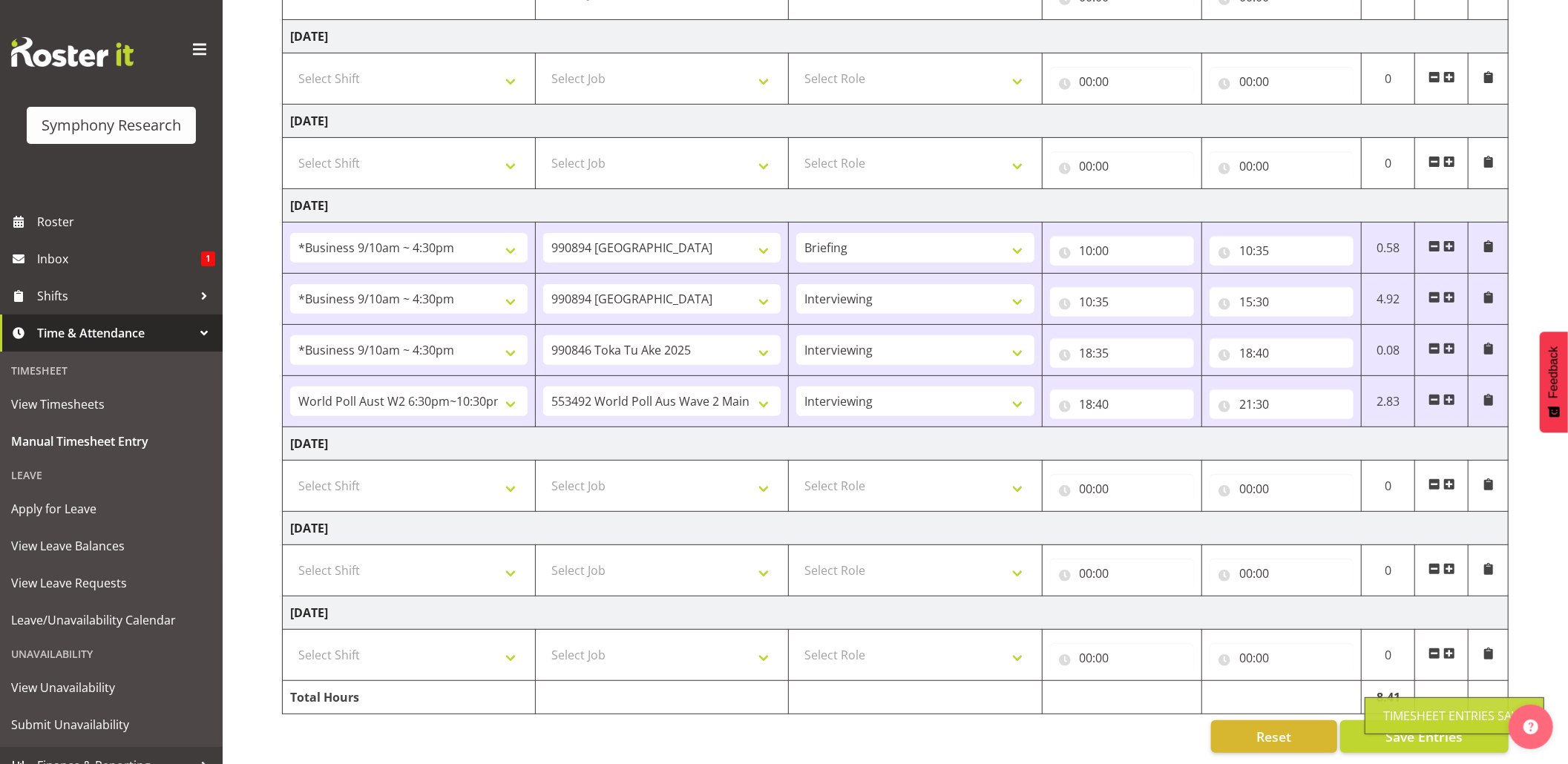
click at [1393, 699] on div "Timesheet Entries Save" at bounding box center [1455, 715] width 179 height 37
click at [1416, 727] on span "Save Entries" at bounding box center [1424, 737] width 78 height 20
click at [1411, 727] on span "Save Entries" at bounding box center [1424, 737] width 78 height 20
click at [1405, 715] on div "Timesheet Entries Save" at bounding box center [1455, 716] width 143 height 18
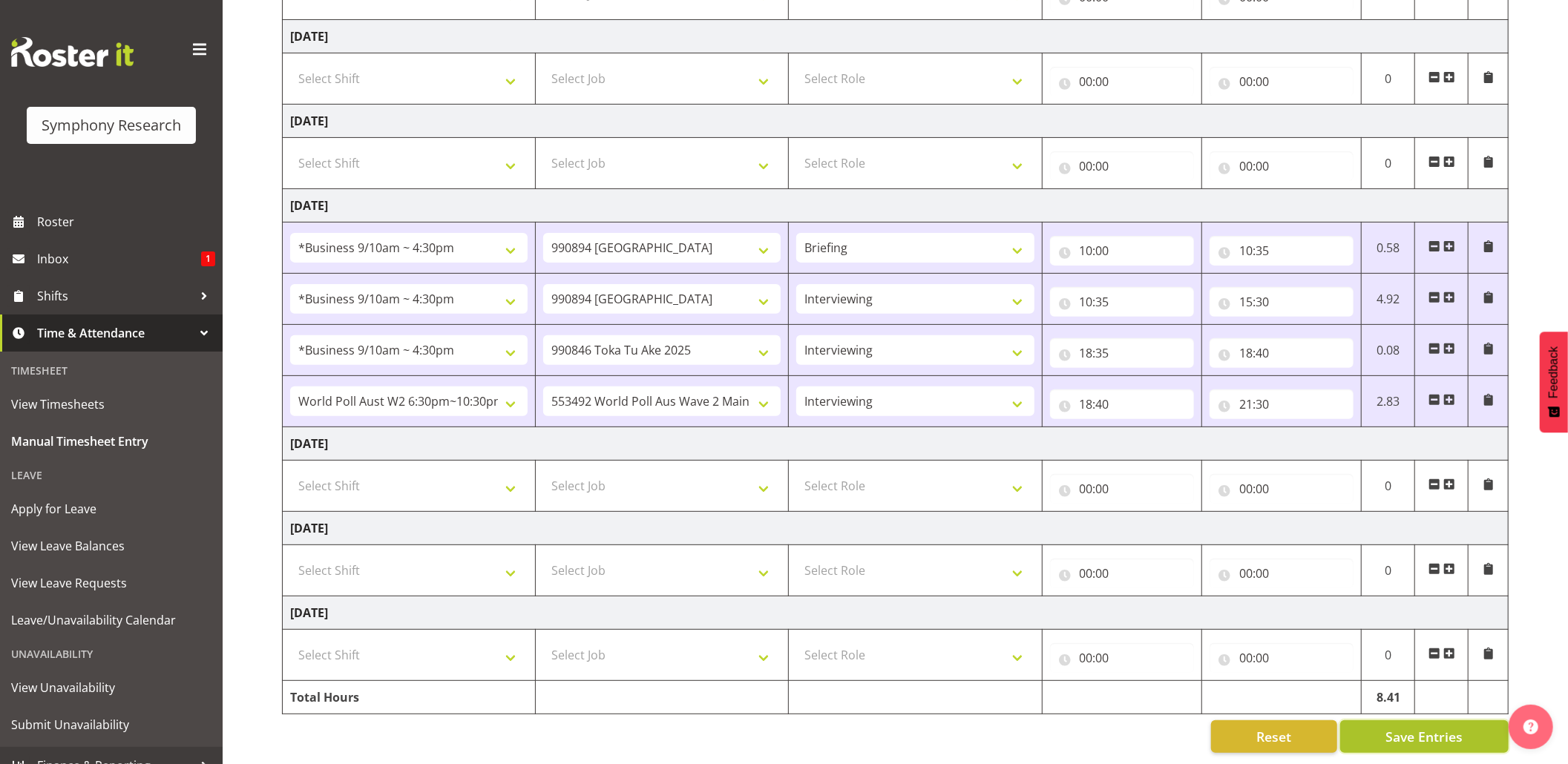
click at [1402, 727] on span "Save Entries" at bounding box center [1424, 737] width 78 height 20
click at [1398, 728] on div "Timesheet Entries Save" at bounding box center [1455, 715] width 179 height 37
click at [1400, 727] on span "Save Entries" at bounding box center [1424, 737] width 78 height 20
click at [1400, 719] on div "Timesheet Entries Save" at bounding box center [1455, 716] width 143 height 18
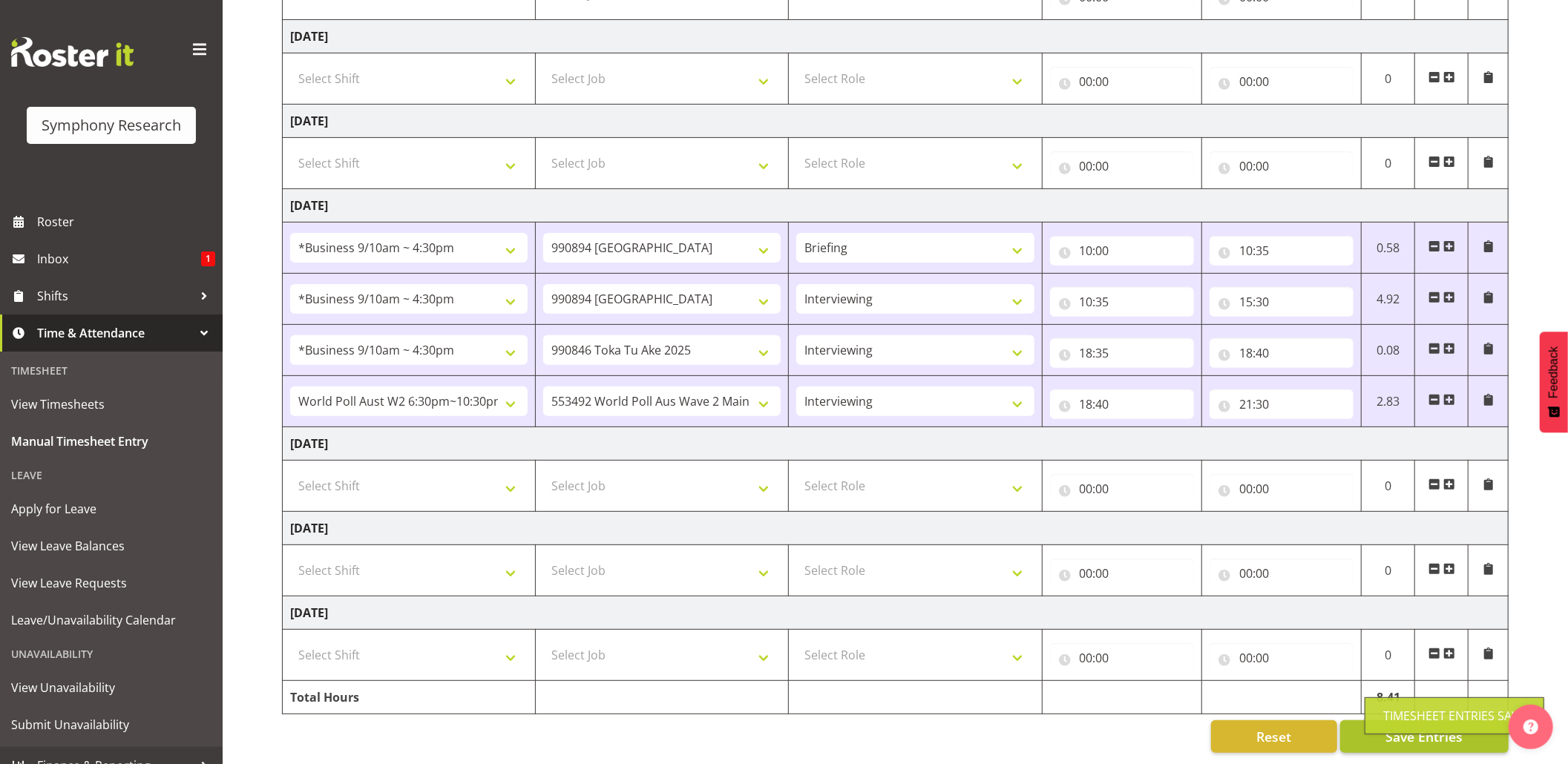
click at [1400, 719] on div "Timesheet Entries Save" at bounding box center [1455, 716] width 143 height 18
click at [1400, 727] on span "Save Entries" at bounding box center [1424, 737] width 78 height 20
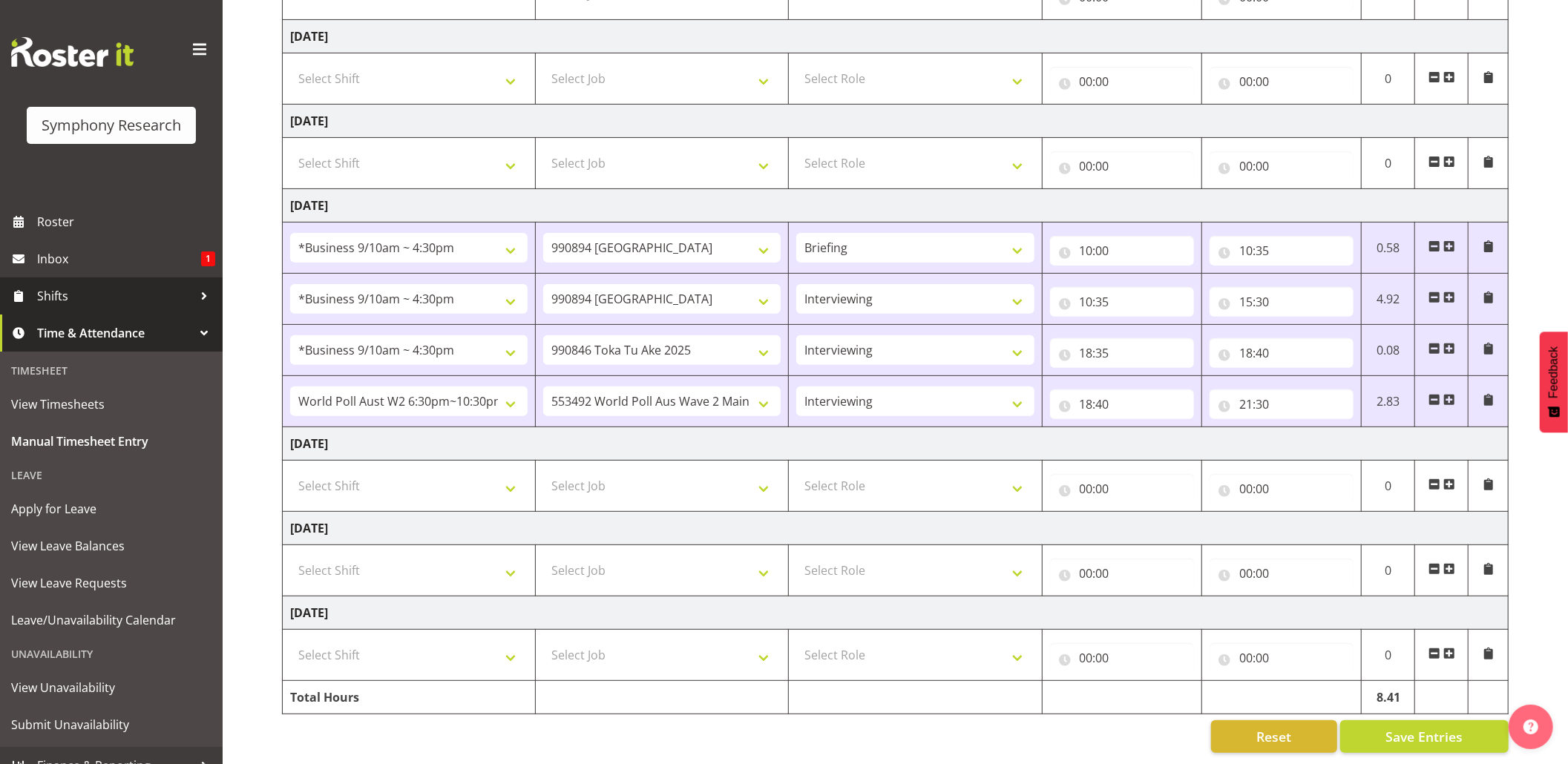
click at [74, 301] on span "Shifts" at bounding box center [114, 295] width 156 height 22
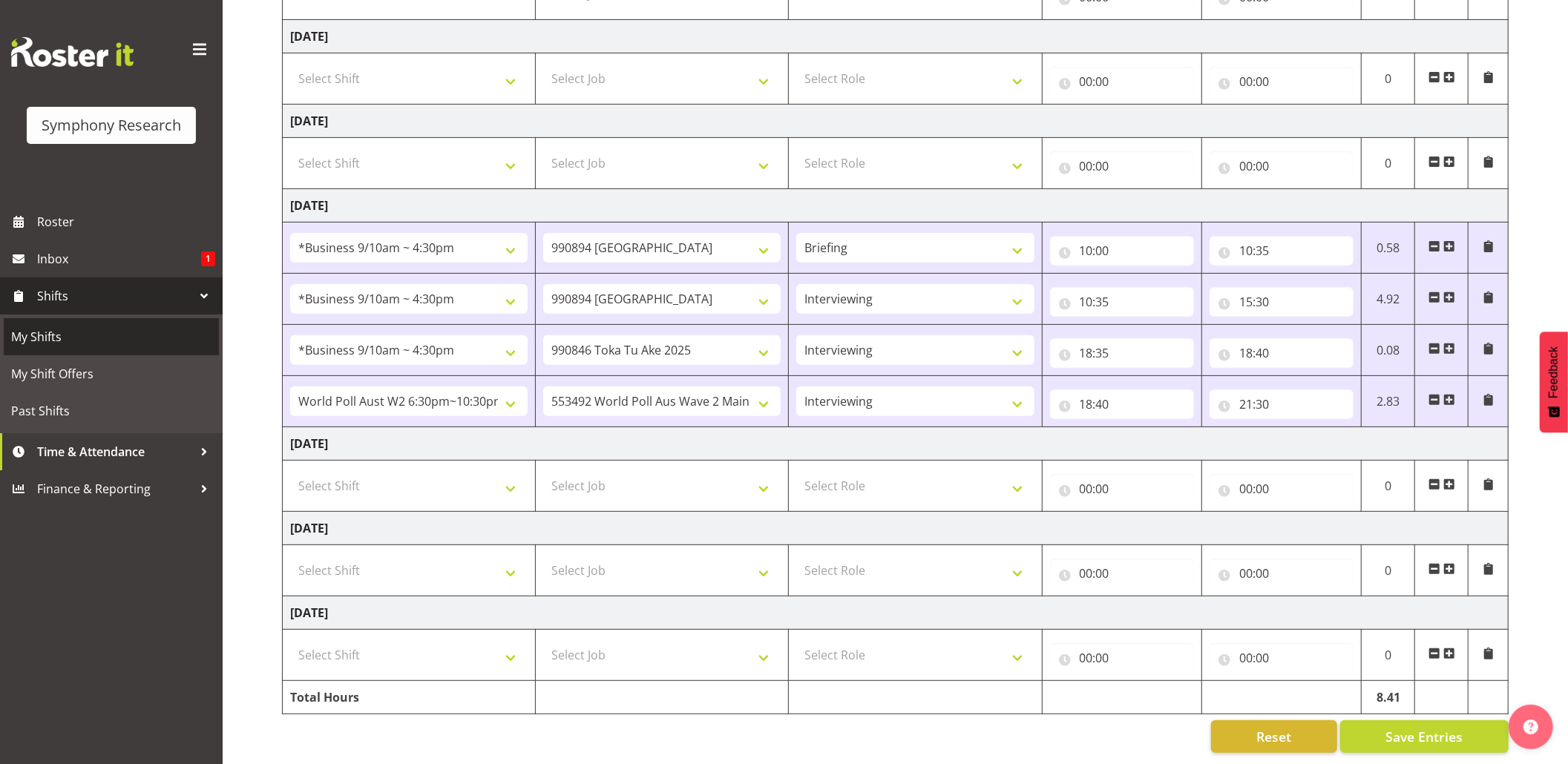
click at [54, 339] on span "My Shifts" at bounding box center [112, 336] width 201 height 22
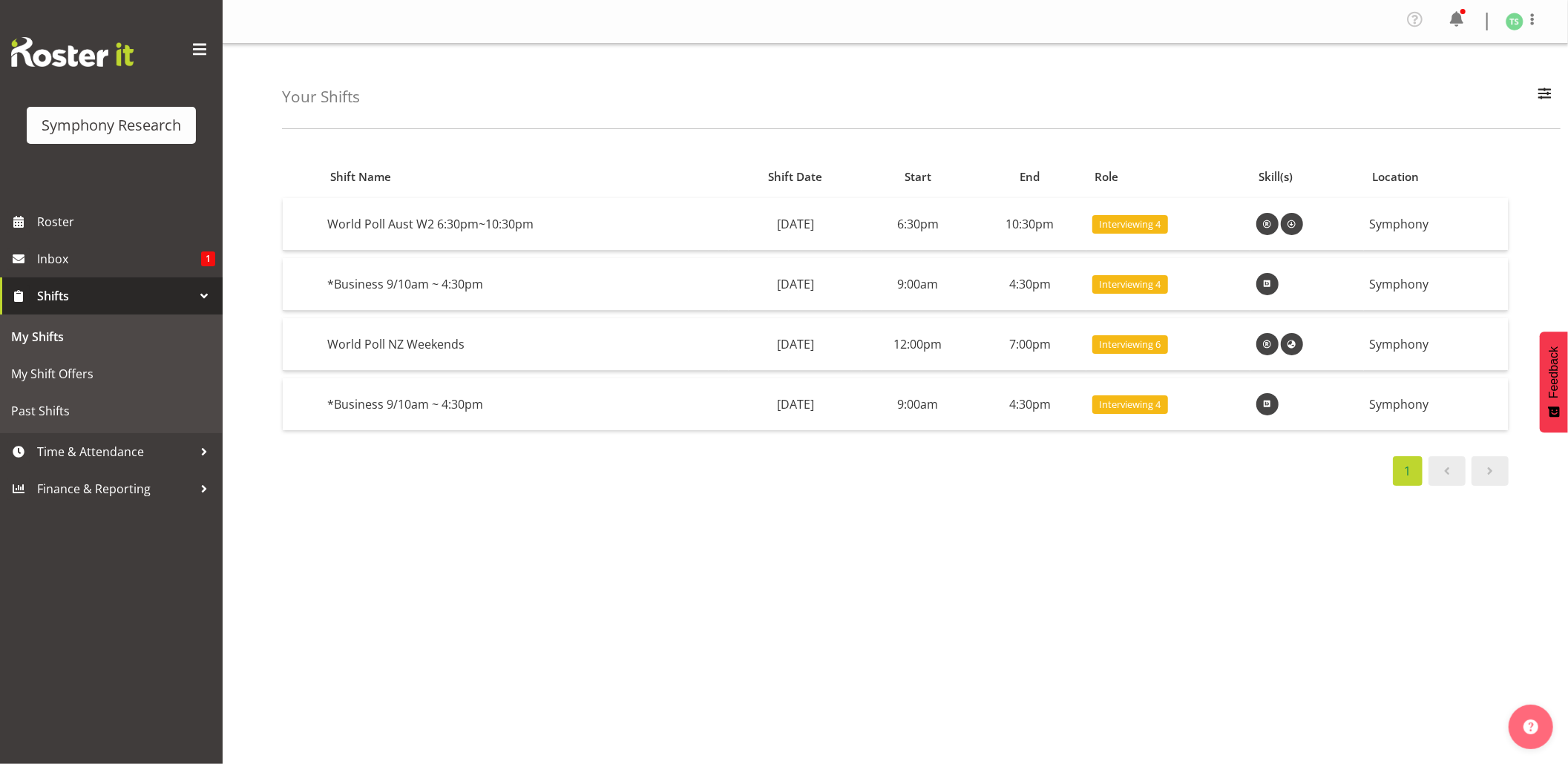
click at [538, 460] on div "1" at bounding box center [896, 471] width 1227 height 29
click at [74, 446] on span "Time & Attendance" at bounding box center [114, 451] width 156 height 22
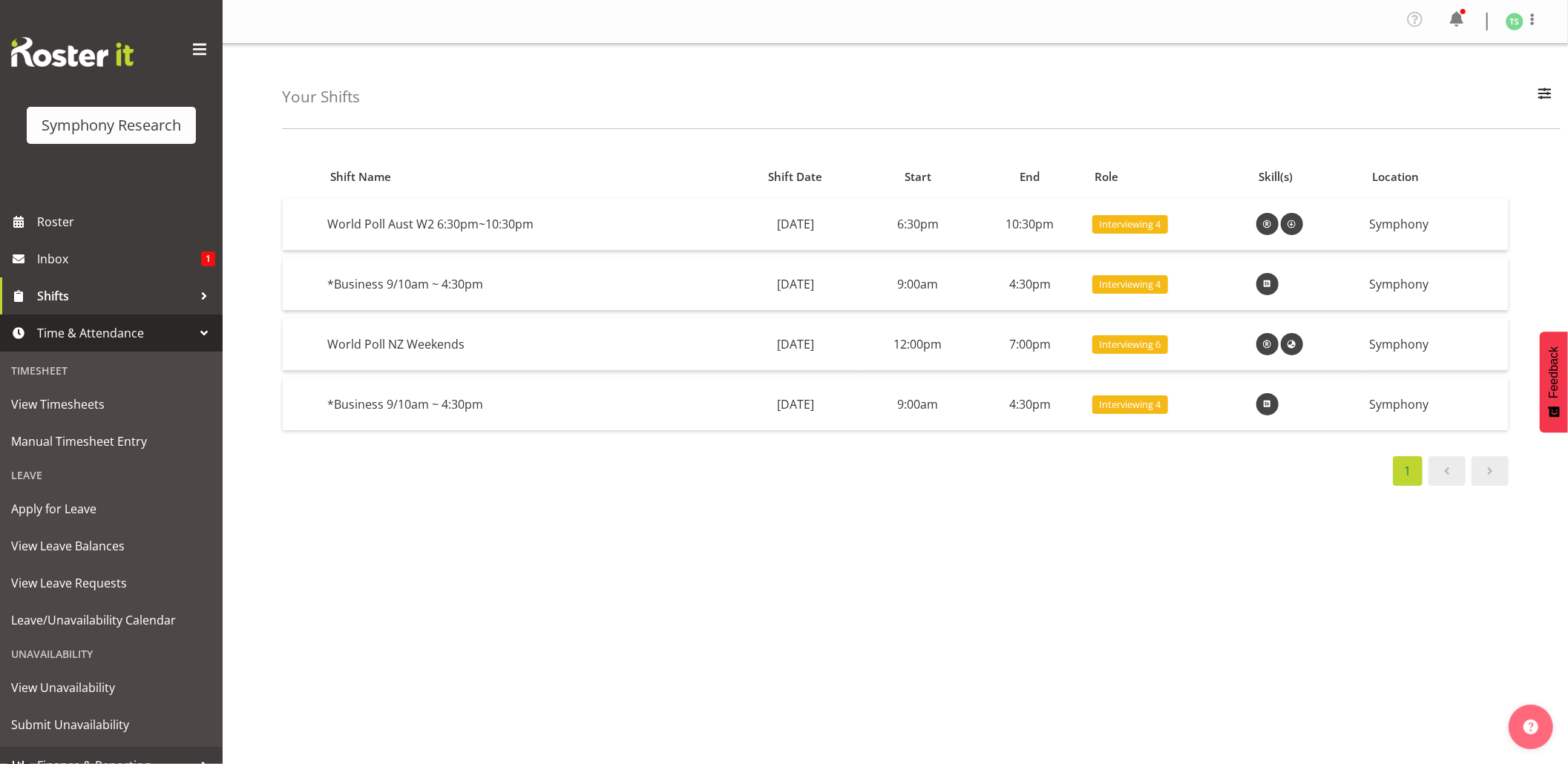
scroll to position [20, 0]
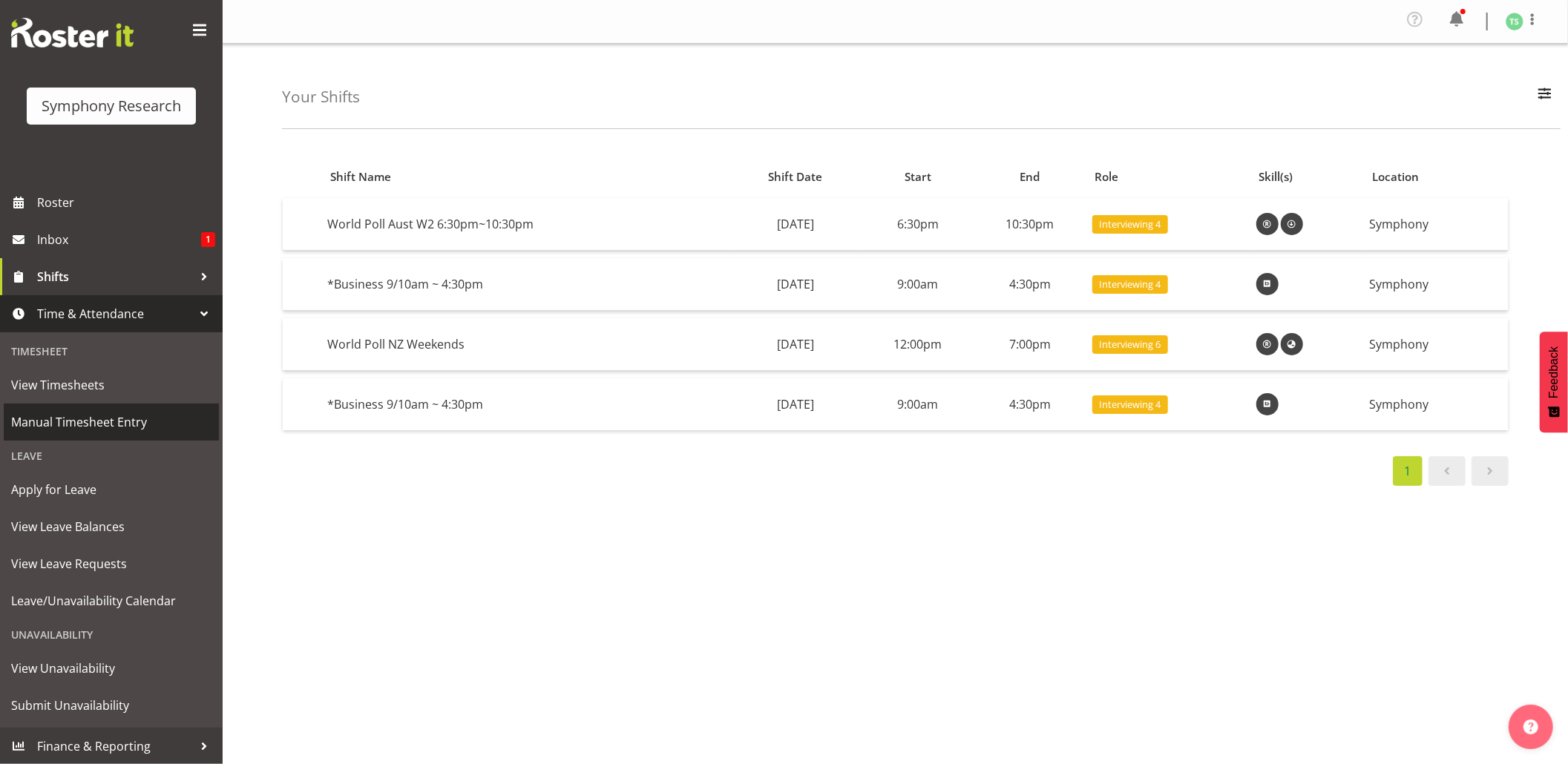
click at [110, 414] on span "Manual Timesheet Entry" at bounding box center [112, 422] width 201 height 22
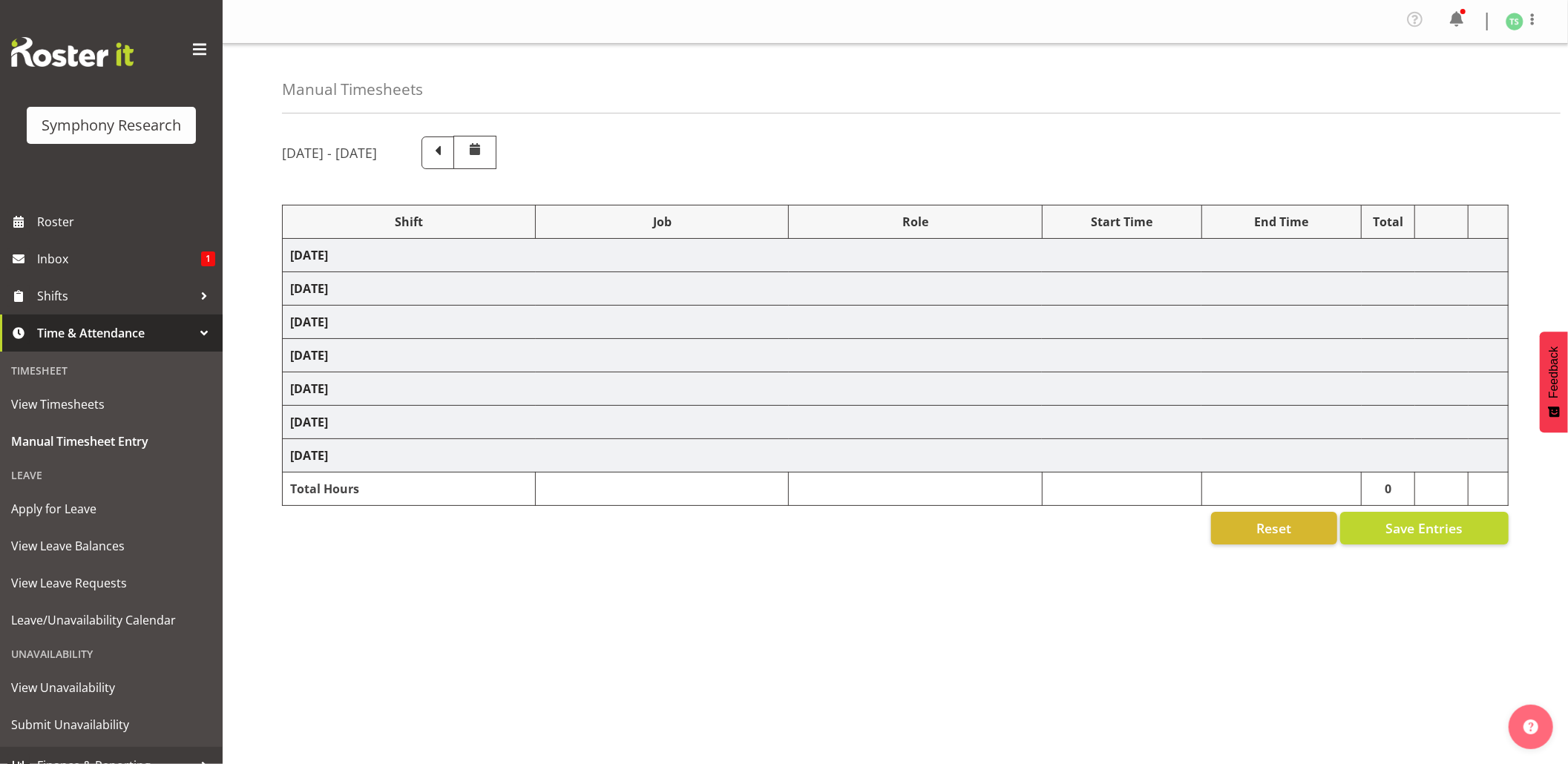
select select "26078"
select select "10576"
select select "26078"
select select "10576"
select select "47"
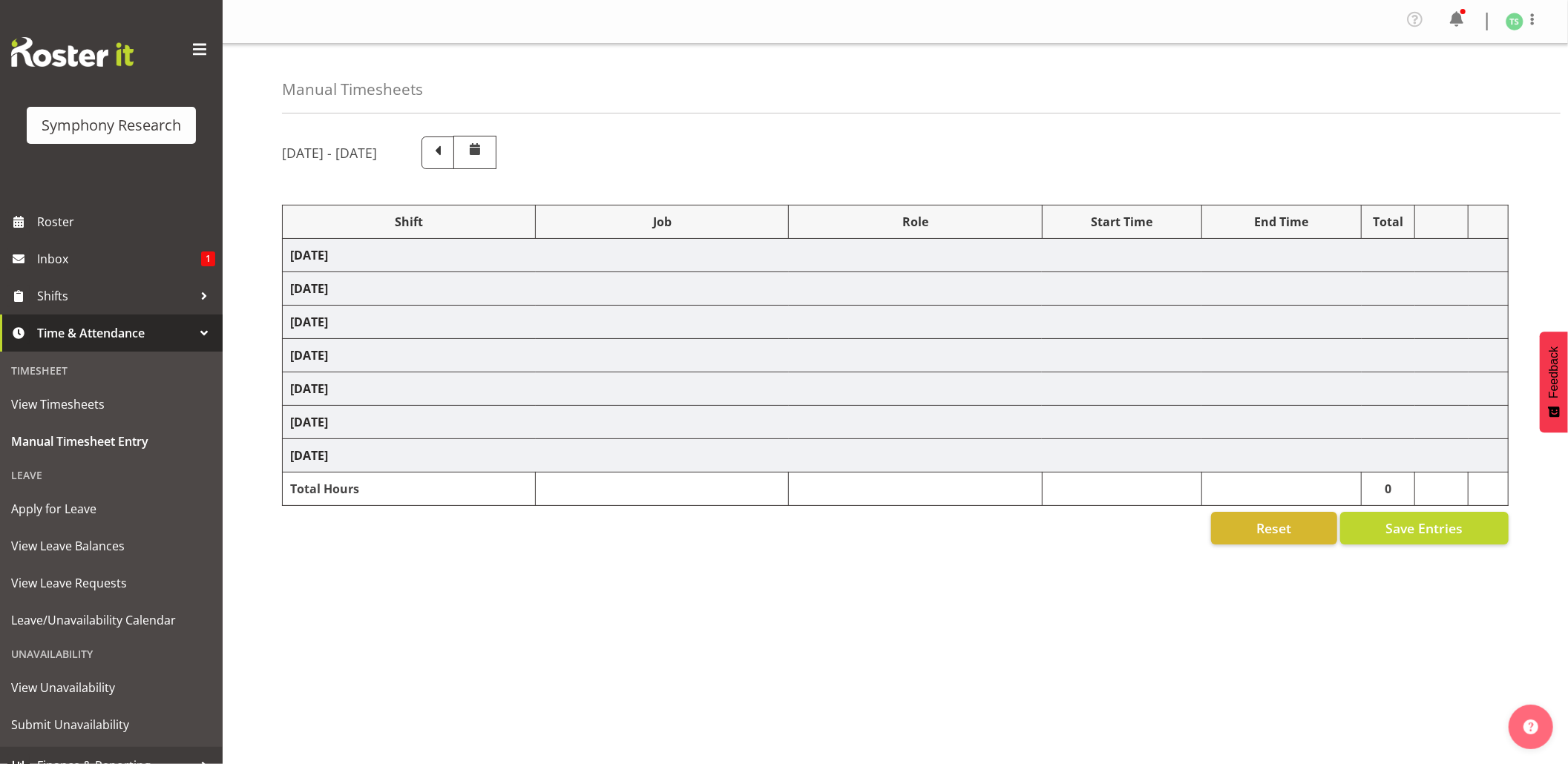
select select "26078"
select select "9426"
select select "47"
select select "56692"
select select "10499"
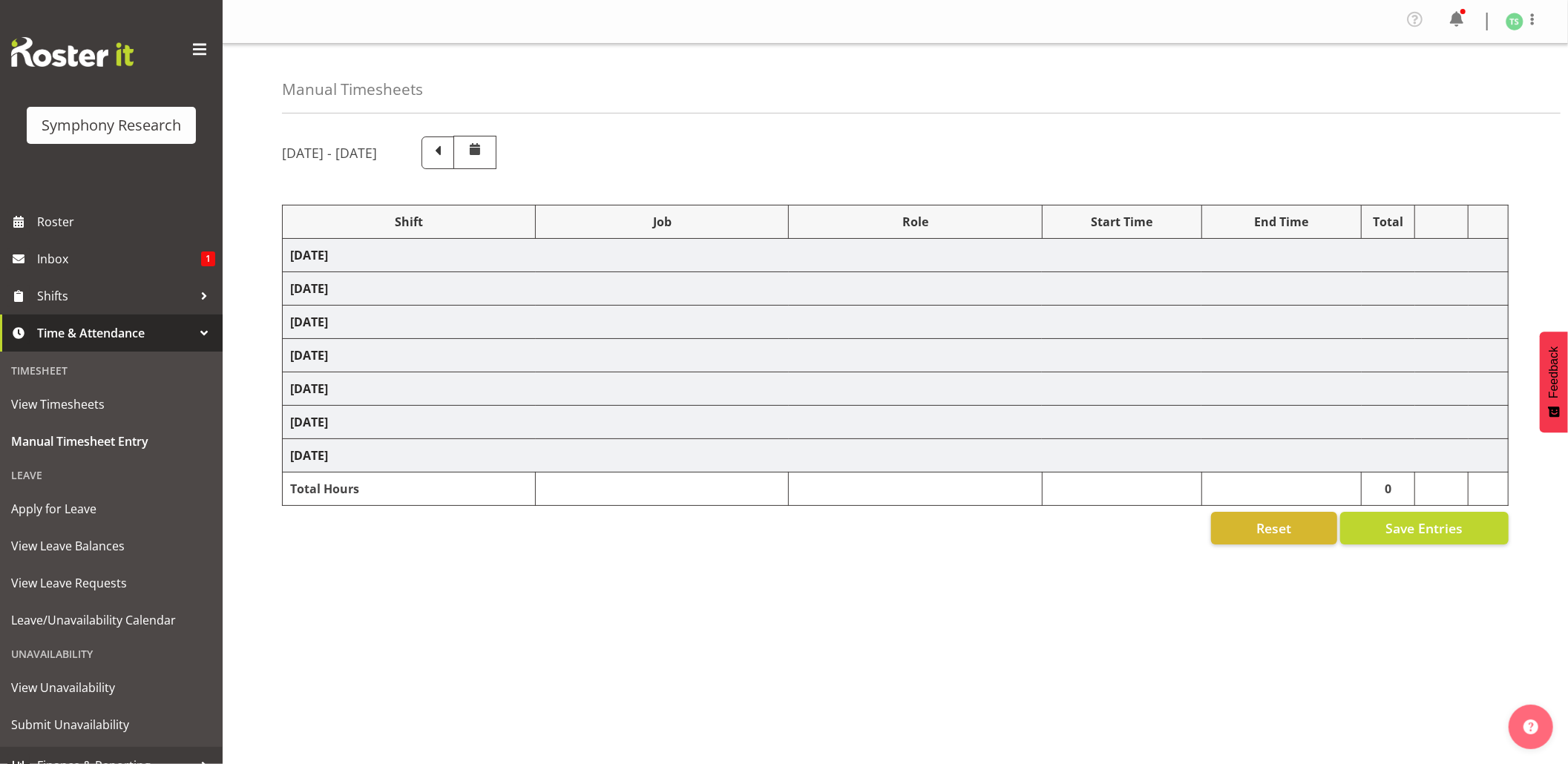
select select "47"
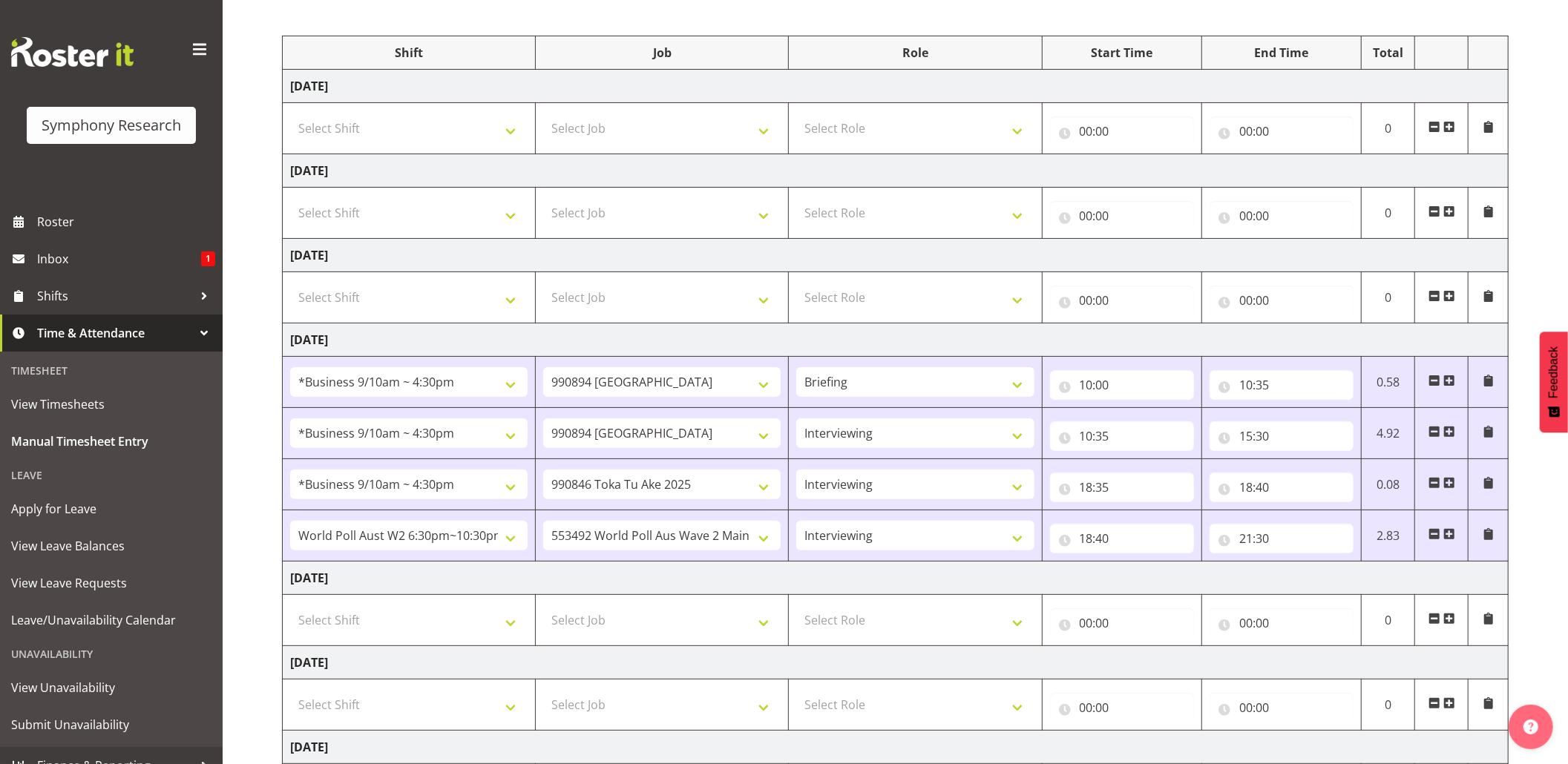
scroll to position [325, 0]
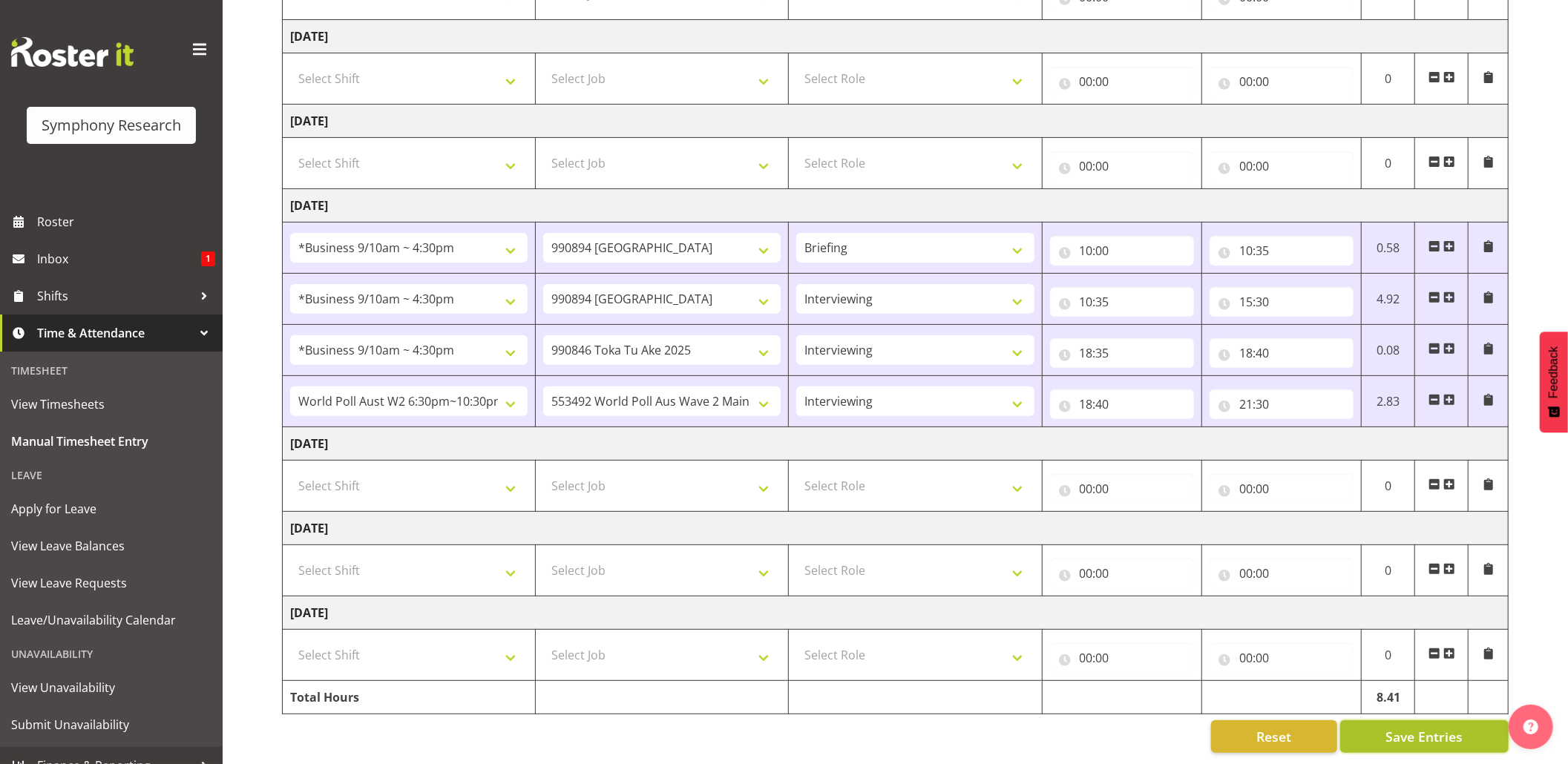
click at [1404, 727] on span "Save Entries" at bounding box center [1424, 737] width 78 height 20
click at [1406, 727] on span "Save Entries" at bounding box center [1424, 737] width 78 height 20
click at [1394, 713] on div "Timesheet Entries Save" at bounding box center [1455, 716] width 143 height 18
click at [1405, 727] on span "Save Entries" at bounding box center [1424, 737] width 78 height 20
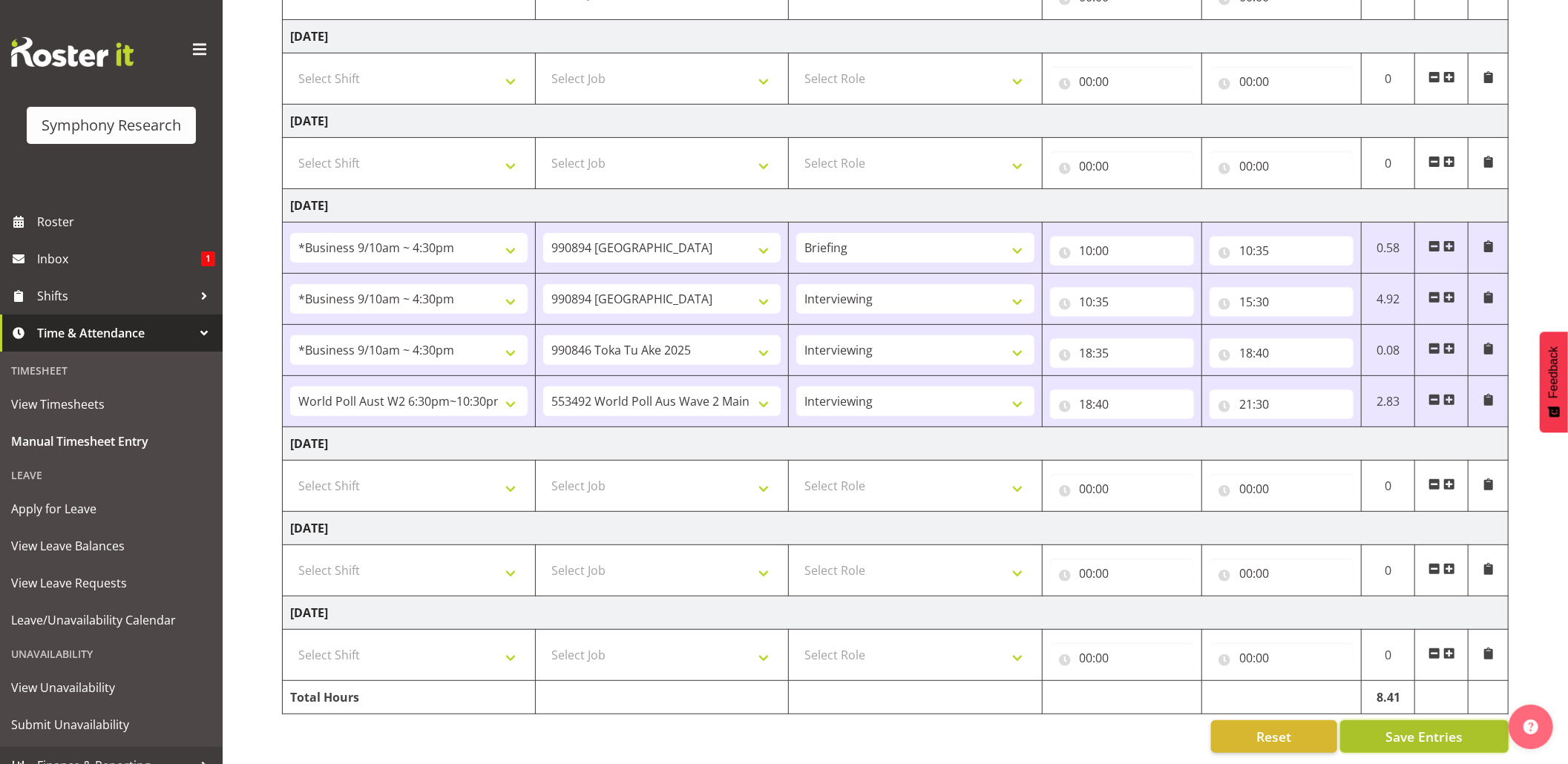
click at [1423, 727] on span "Save Entries" at bounding box center [1424, 737] width 78 height 20
click at [1398, 734] on button "Save Entries" at bounding box center [1424, 736] width 169 height 33
click at [1393, 727] on span "Save Entries" at bounding box center [1424, 737] width 78 height 20
drag, startPoint x: 1397, startPoint y: 710, endPoint x: 1357, endPoint y: 677, distance: 51.9
click at [1397, 720] on button "Save Entries" at bounding box center [1424, 736] width 169 height 33
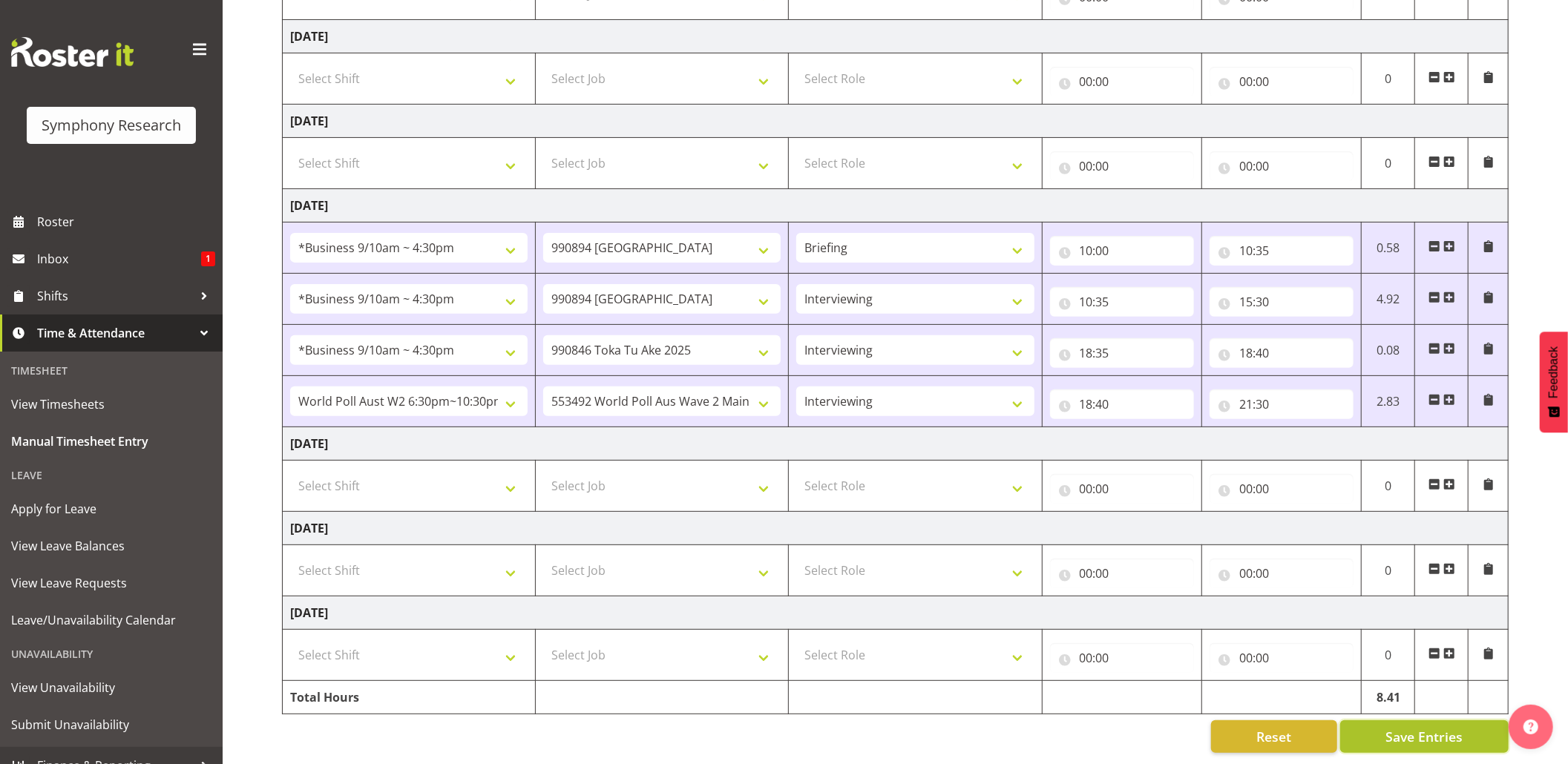
click at [1380, 720] on button "Save Entries" at bounding box center [1424, 736] width 169 height 33
click at [1255, 390] on input "21:30" at bounding box center [1282, 404] width 144 height 29
click at [1245, 390] on input "21:30" at bounding box center [1282, 404] width 144 height 29
click at [1313, 428] on select "00 01 02 03 04 05 06 07 08 09 10 11 12 13 14 15 16 17 18 19 20 21 22 23" at bounding box center [1311, 443] width 33 height 29
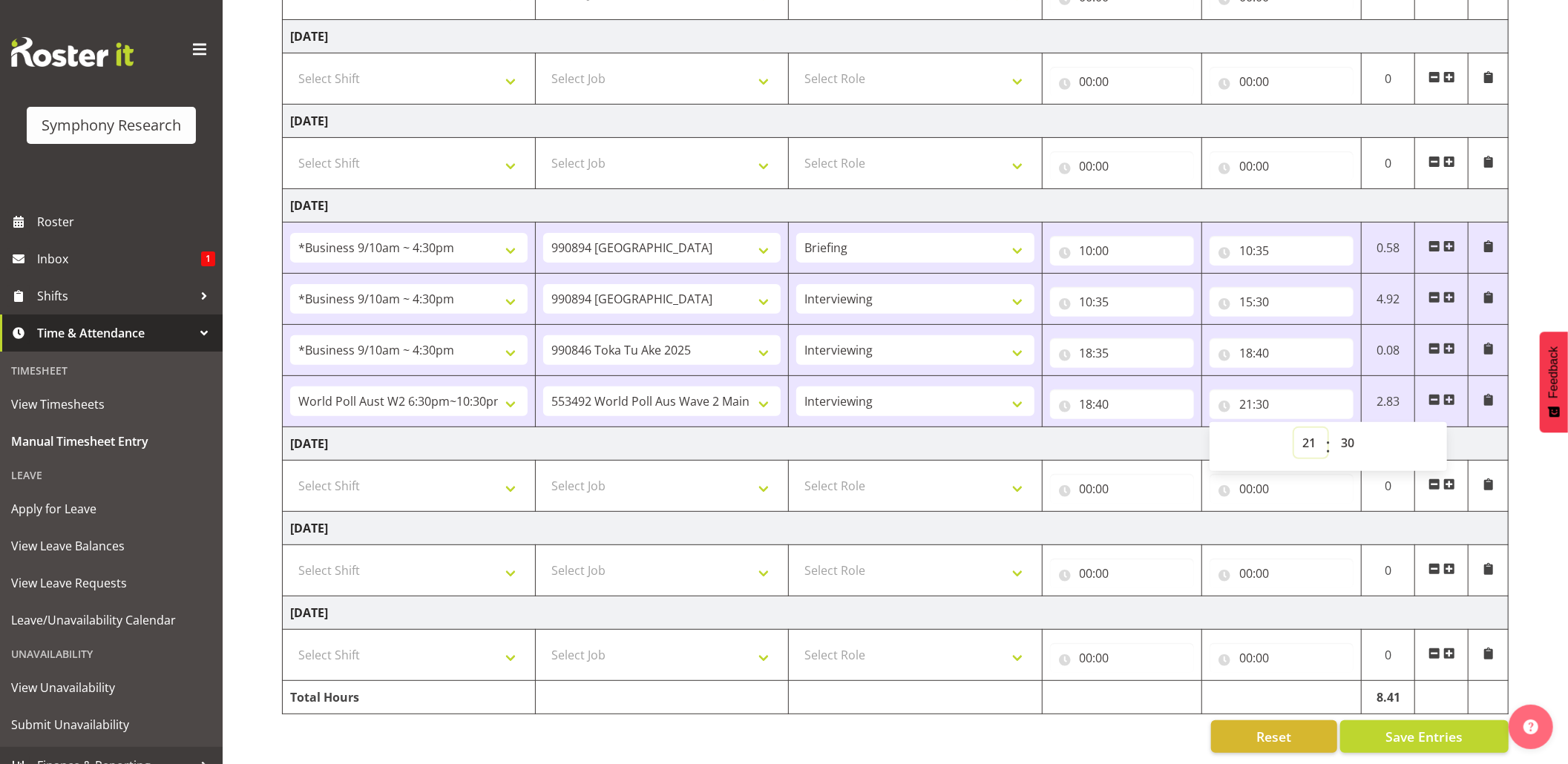
select select "23"
click at [1295, 428] on select "00 01 02 03 04 05 06 07 08 09 10 11 12 13 14 15 16 17 18 19 20 21 22 23" at bounding box center [1311, 443] width 33 height 29
type input "23:30"
click at [1251, 390] on input "23:30" at bounding box center [1282, 404] width 144 height 29
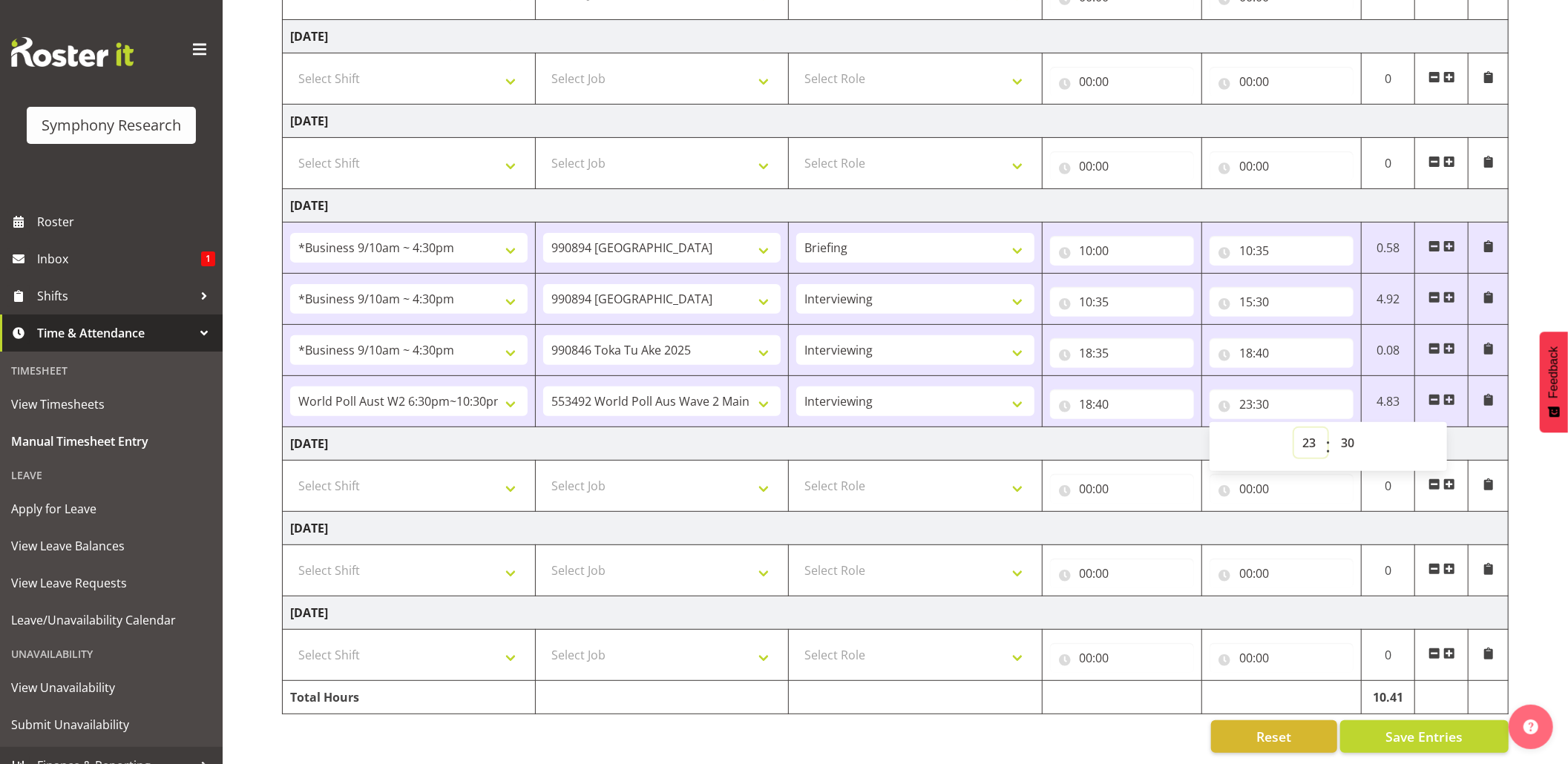
click at [1313, 428] on select "00 01 02 03 04 05 06 07 08 09 10 11 12 13 14 15 16 17 18 19 20 21 22 23" at bounding box center [1311, 443] width 33 height 29
select select "22"
click at [1295, 428] on select "00 01 02 03 04 05 06 07 08 09 10 11 12 13 14 15 16 17 18 19 20 21 22 23" at bounding box center [1311, 443] width 33 height 29
type input "22:30"
click at [1399, 720] on button "Save Entries" at bounding box center [1424, 736] width 169 height 33
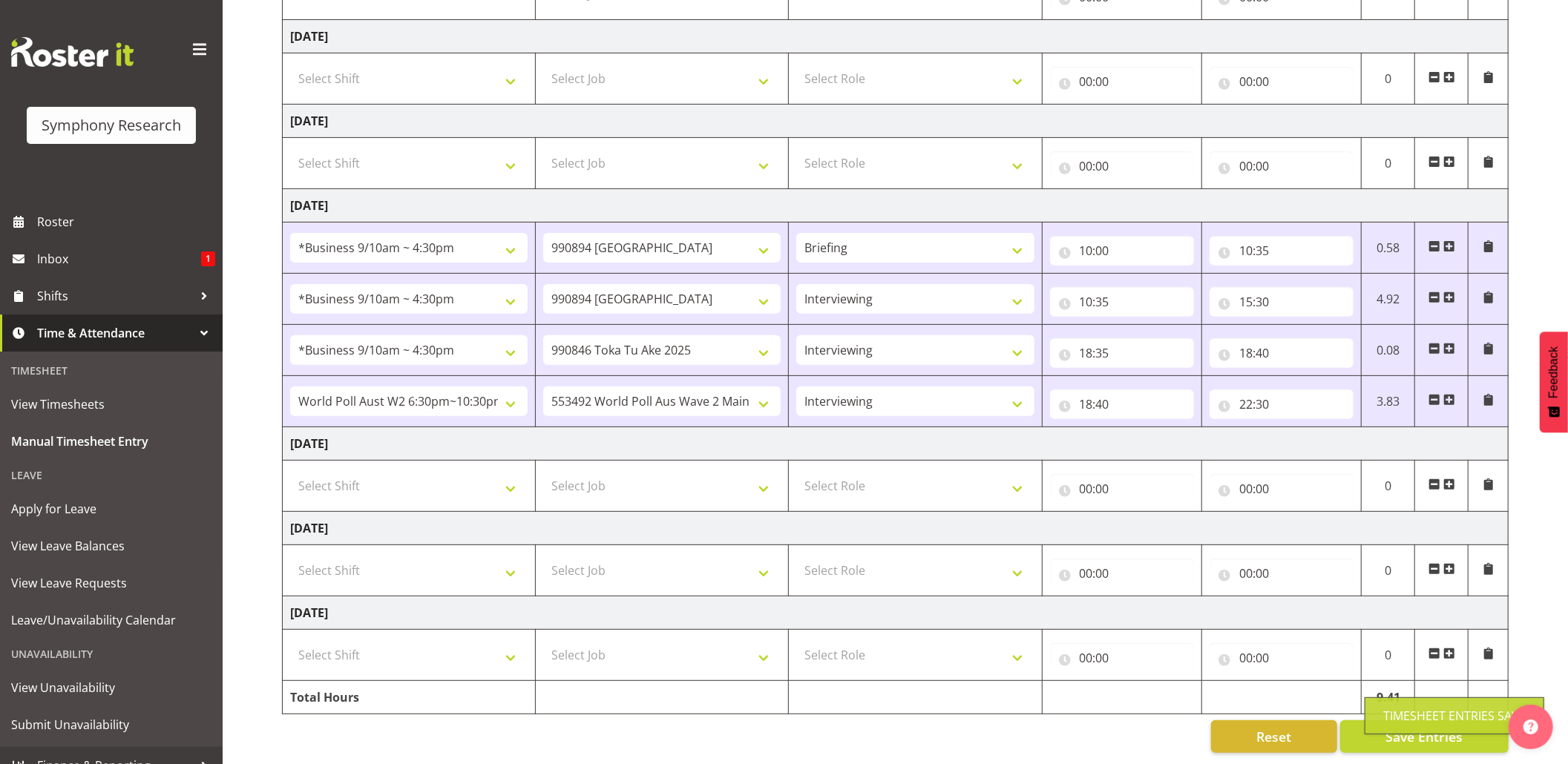
click at [1386, 707] on div "Timesheet Entries Save" at bounding box center [1455, 716] width 143 height 18
click at [1393, 713] on div "Timesheet Entries Save" at bounding box center [1455, 716] width 143 height 18
click at [1395, 720] on button "Save Entries" at bounding box center [1424, 736] width 169 height 33
click at [1389, 707] on div "Timesheet Entries Save" at bounding box center [1455, 716] width 143 height 18
click at [1416, 720] on button "Save Entries" at bounding box center [1424, 736] width 169 height 33
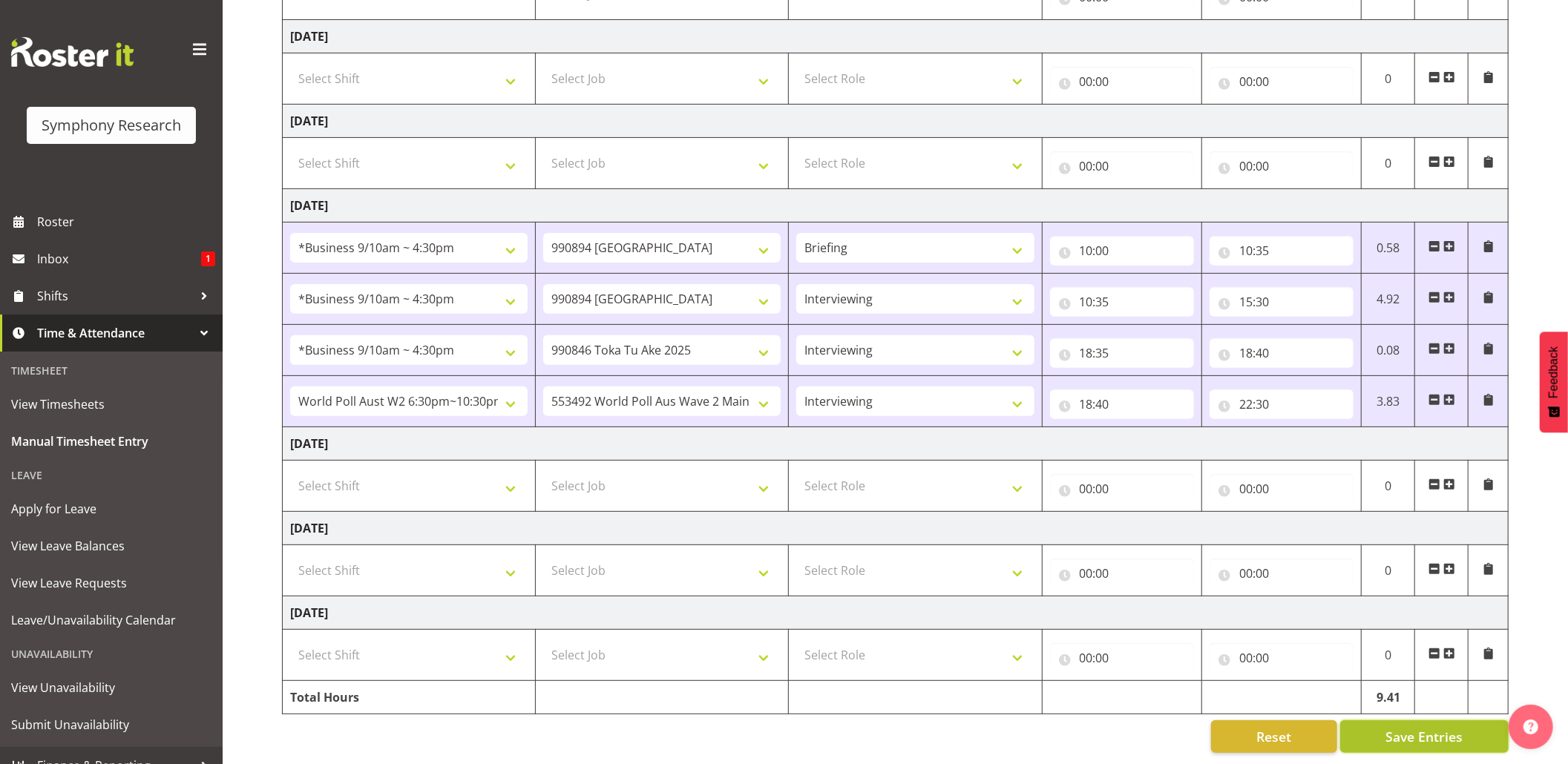
click at [1379, 720] on button "Save Entries" at bounding box center [1424, 736] width 169 height 33
click at [1402, 727] on span "Save Entries" at bounding box center [1424, 737] width 78 height 20
click at [1399, 727] on span "Save Entries" at bounding box center [1424, 737] width 78 height 20
